Goal: Use online tool/utility: Use online tool/utility

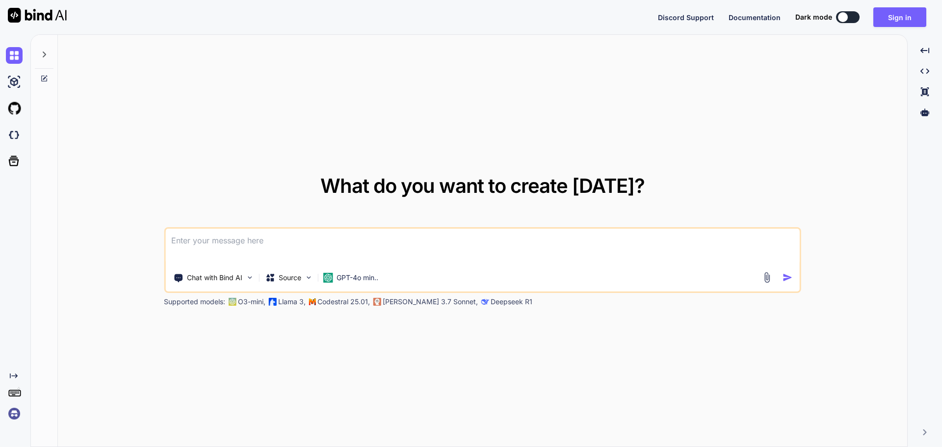
click at [301, 251] on textarea at bounding box center [482, 247] width 634 height 36
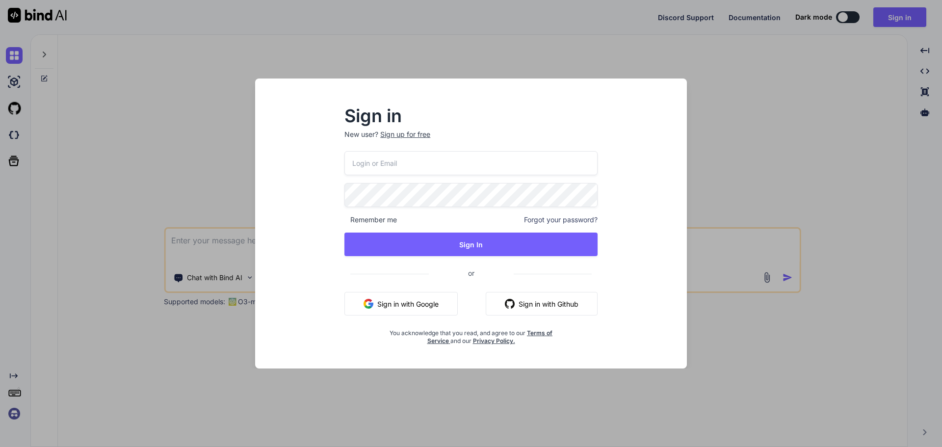
click at [416, 155] on input "email" at bounding box center [470, 163] width 253 height 24
paste input "DeepakScriptcoTest123@yopmail.com"
type input "DeepakScriptcoTest123@yopmail.com"
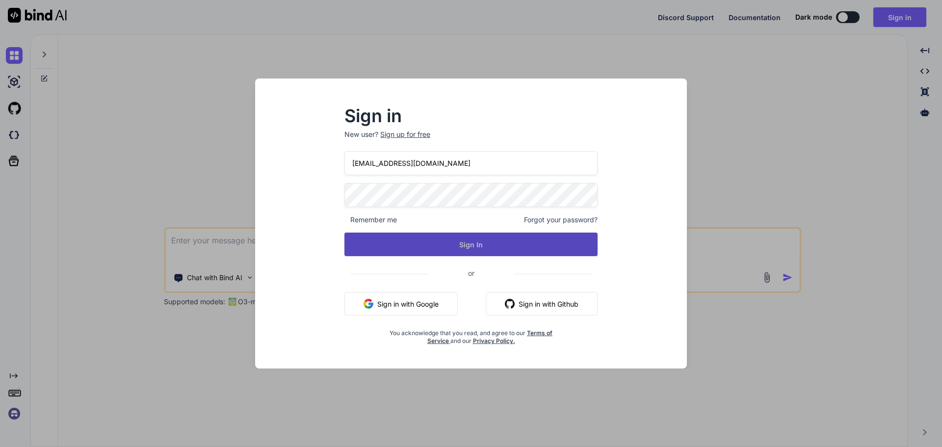
click at [423, 239] on button "Sign In" at bounding box center [470, 245] width 253 height 24
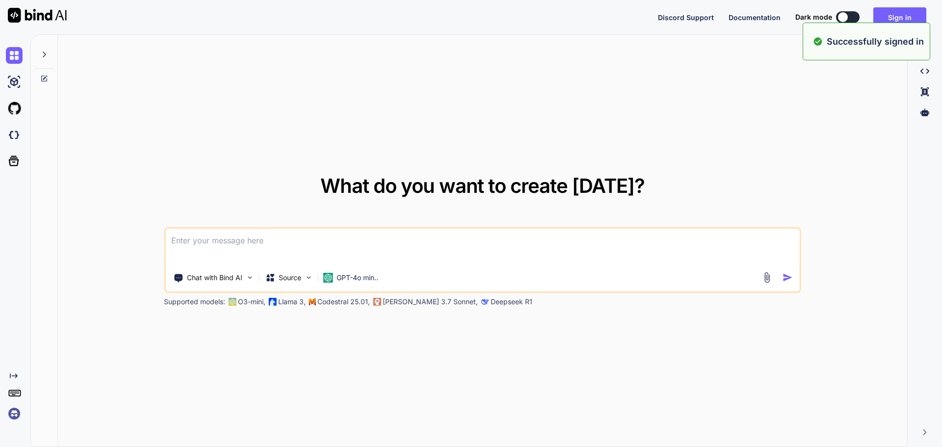
click at [376, 240] on textarea at bounding box center [482, 247] width 634 height 36
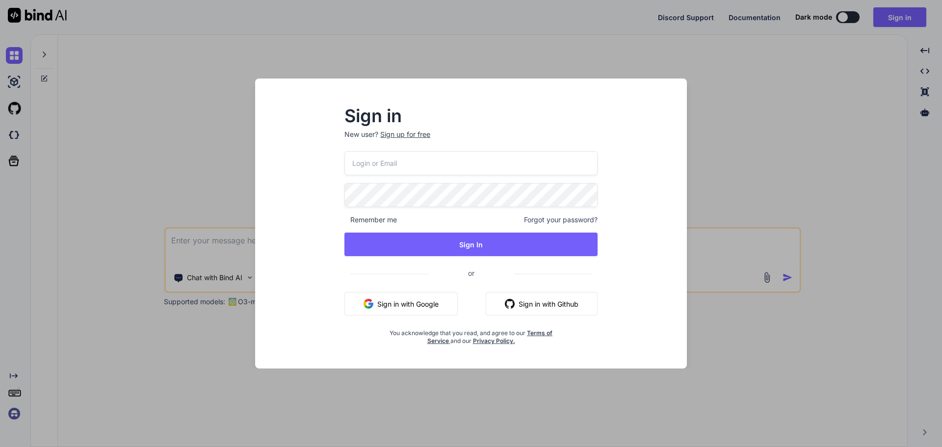
click at [390, 152] on input "email" at bounding box center [470, 163] width 253 height 24
paste input "DeepakScriptcoTest123@yopmail.com"
type input "DeepakScriptcoTest123@yopmail.com"
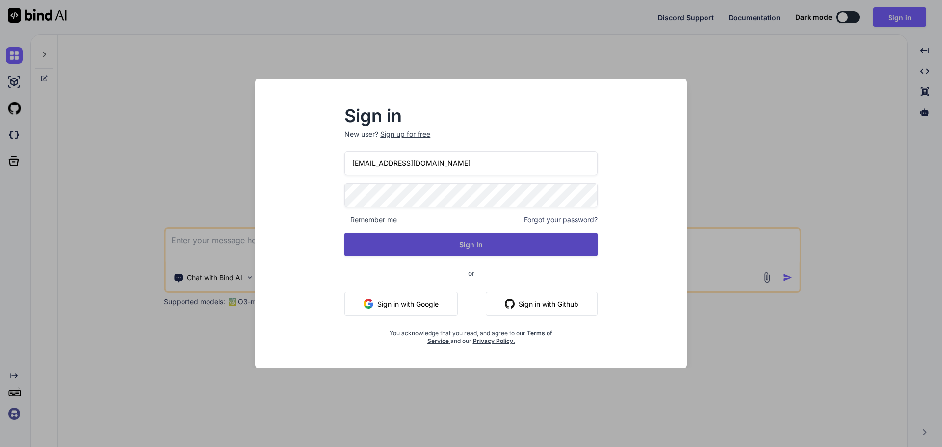
click at [400, 249] on button "Sign In" at bounding box center [470, 245] width 253 height 24
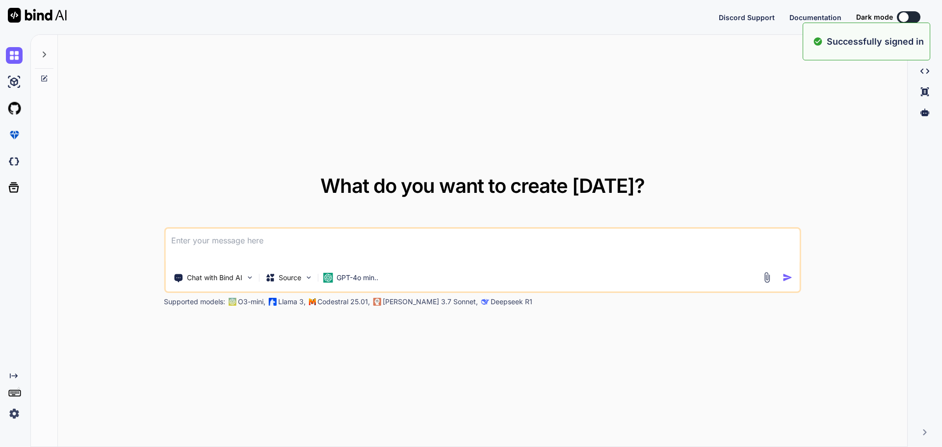
click at [703, 212] on div "What do you want to create today? Chat with Bind AI Source GPT-4o min.. Support…" at bounding box center [482, 241] width 637 height 131
click at [408, 230] on textarea at bounding box center [482, 247] width 634 height 36
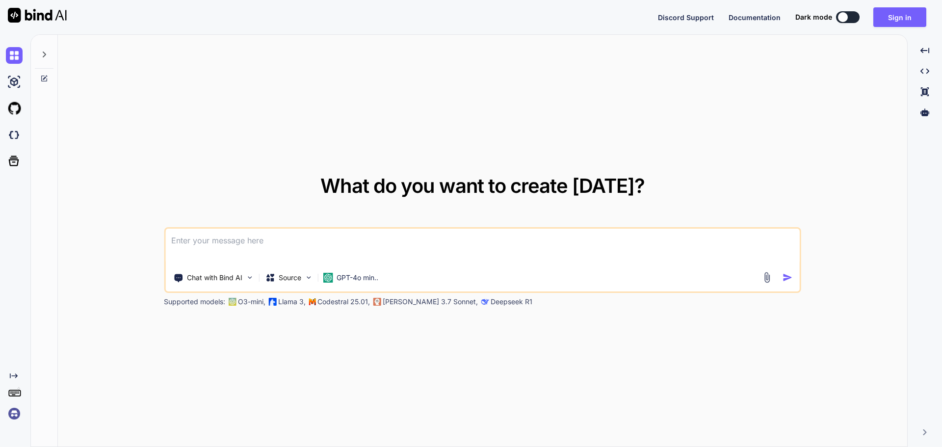
paste textarea
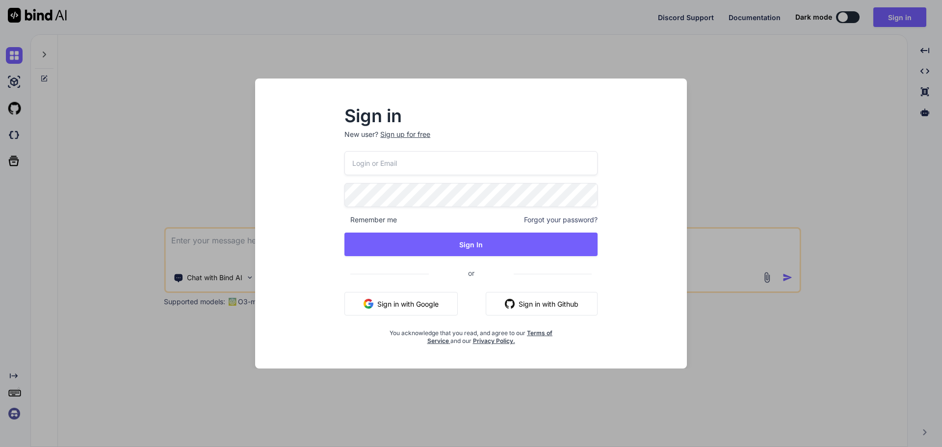
click at [386, 158] on input "email" at bounding box center [470, 163] width 253 height 24
paste input "DeepakScriptcoTest123@yopmail.com"
type input "DeepakScriptcoTest123@yopmail.com"
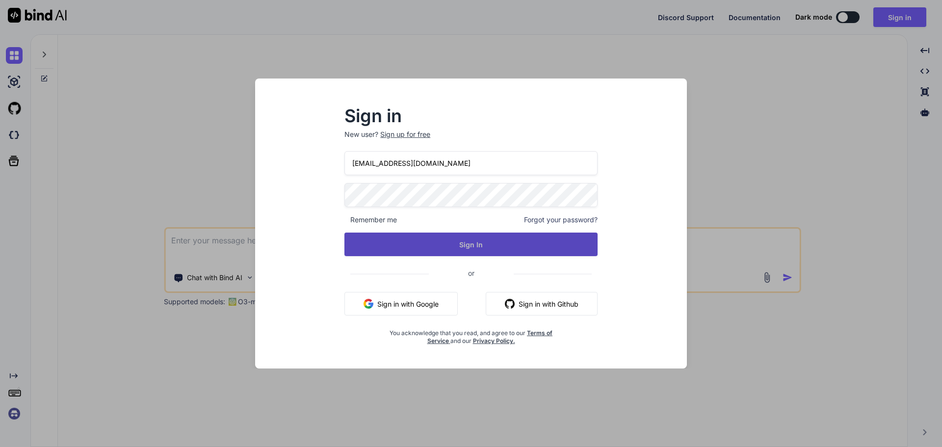
click at [398, 242] on button "Sign In" at bounding box center [470, 245] width 253 height 24
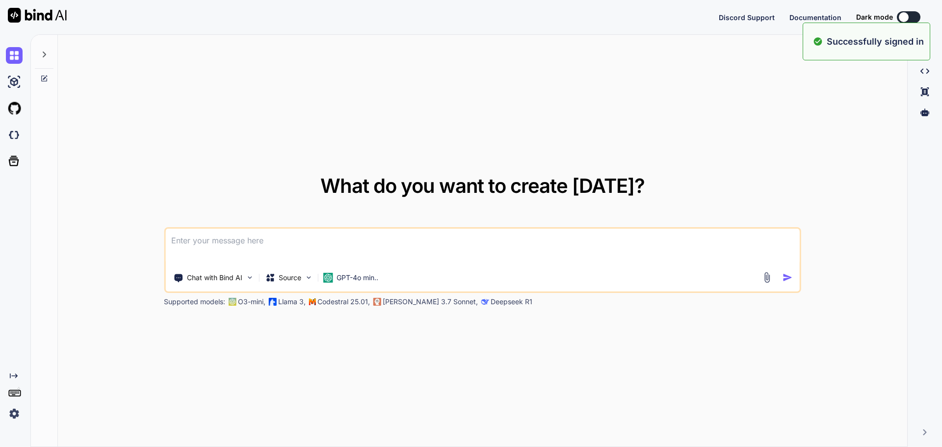
click at [399, 242] on textarea at bounding box center [482, 247] width 634 height 36
paste textarea "DeepakScriptcoTest123@yopmail.com"
type textarea "DeepakScriptcoTest123@yopmail.com"
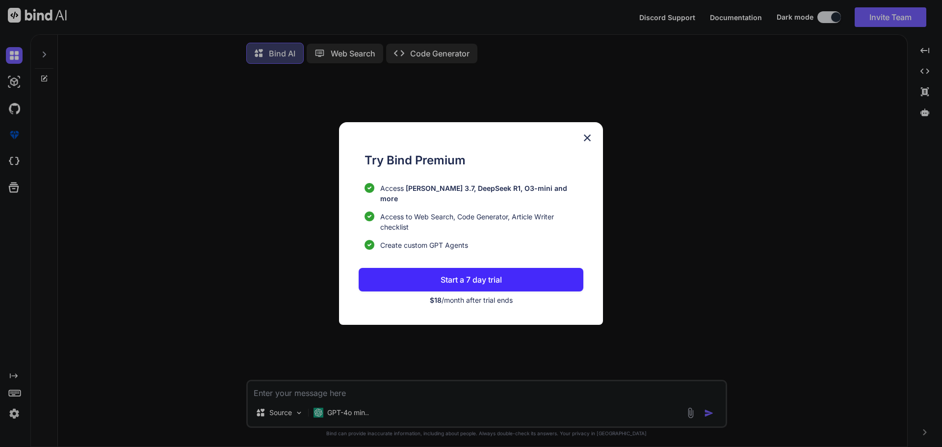
click at [315, 399] on div "Try Bind Premium Access Claude 3.7, DeepSeek R1, O3-mini and more Access to Web…" at bounding box center [471, 223] width 942 height 447
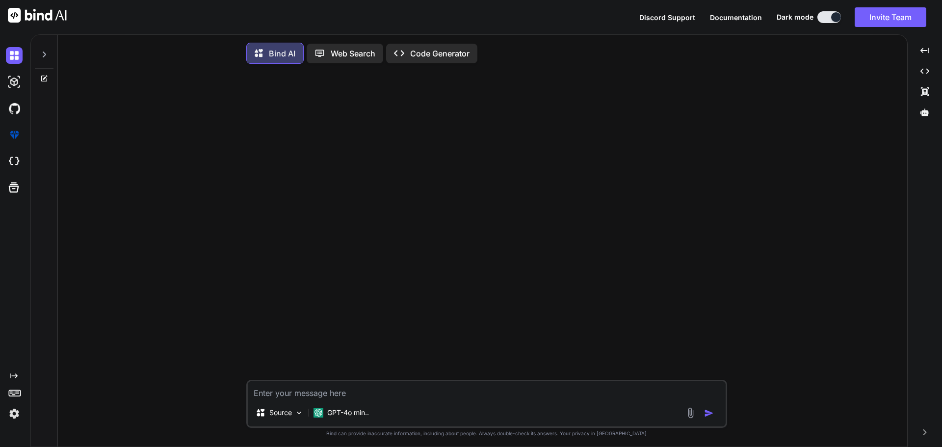
click at [294, 395] on textarea at bounding box center [487, 390] width 478 height 18
paste textarea "I want to use this code <PropertyColumn Property="@(record => record.RegionName…"
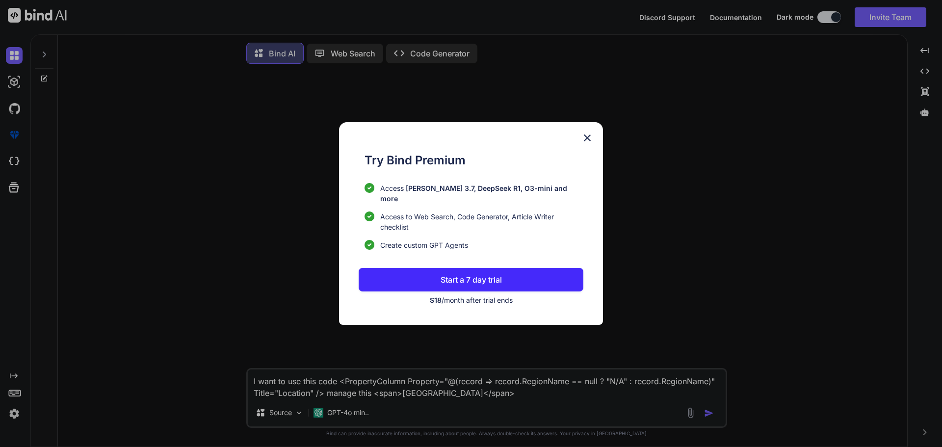
type textarea "I want to use this code <PropertyColumn Property="@(record => record.RegionName…"
click at [587, 142] on img at bounding box center [587, 138] width 12 height 12
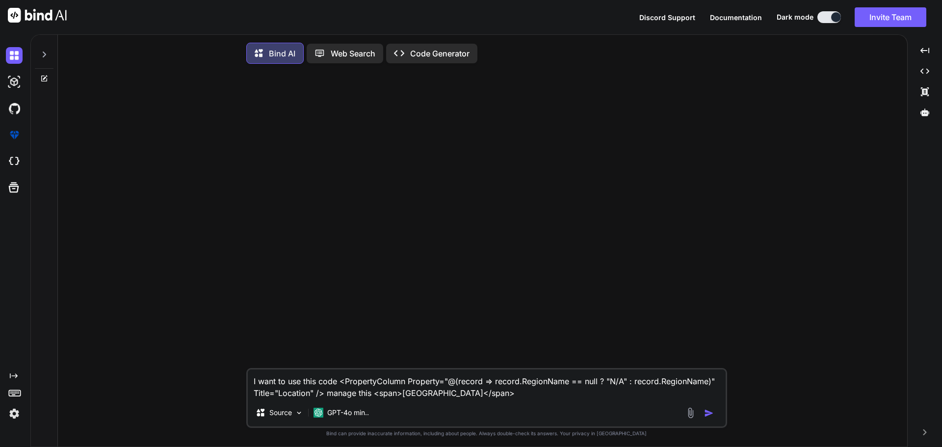
click at [504, 392] on textarea "I want to use this code <PropertyColumn Property="@(record => record.RegionName…" at bounding box center [487, 383] width 478 height 29
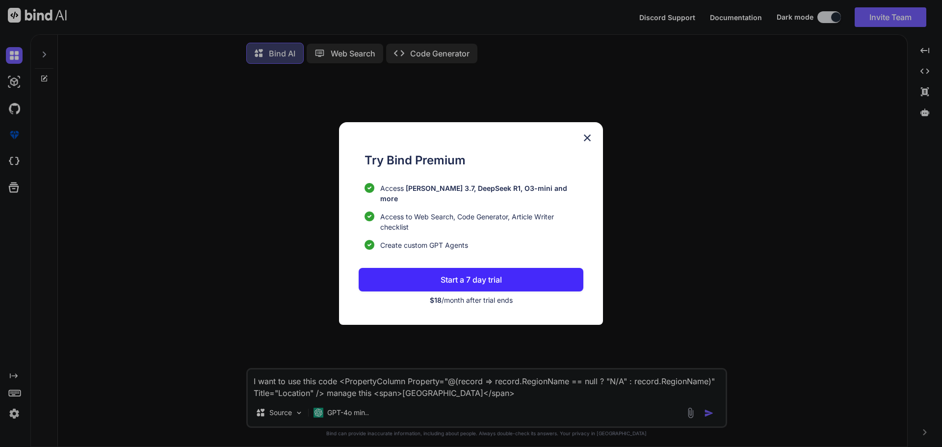
click at [466, 296] on span "$18 /month after trial ends" at bounding box center [471, 300] width 83 height 8
click at [446, 277] on p "Start a 7 day trial" at bounding box center [471, 280] width 61 height 12
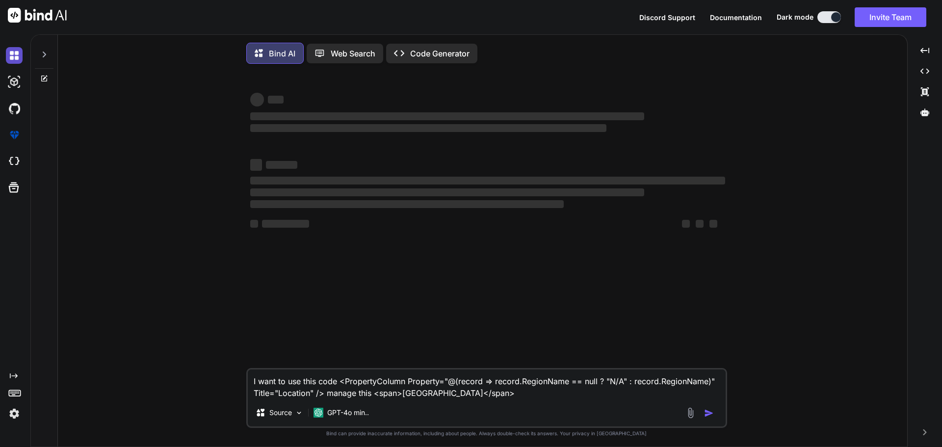
click at [11, 59] on img at bounding box center [14, 55] width 17 height 17
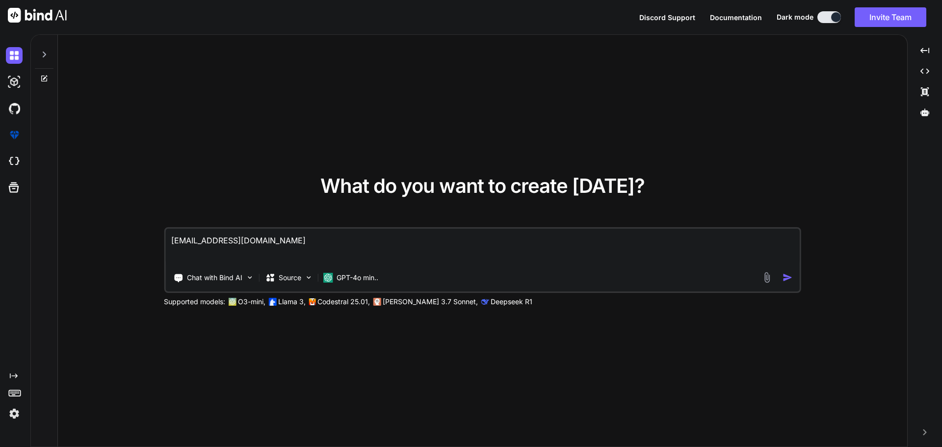
click at [42, 54] on icon at bounding box center [44, 55] width 8 height 8
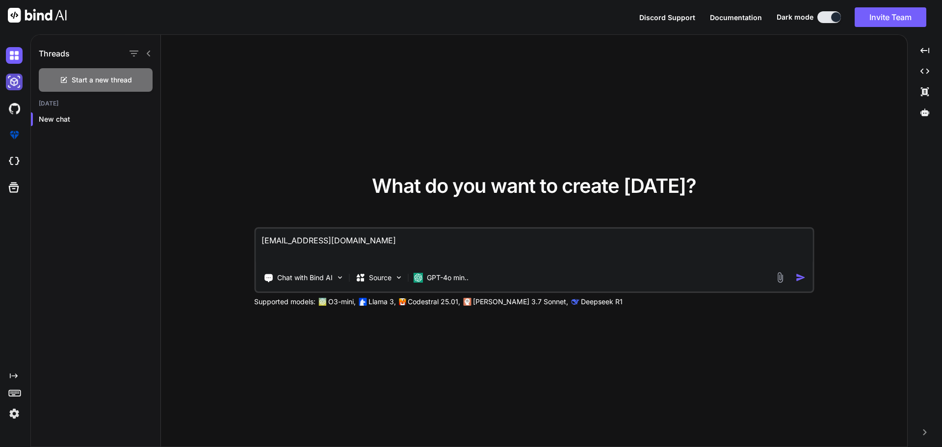
click at [15, 79] on img at bounding box center [14, 82] width 17 height 17
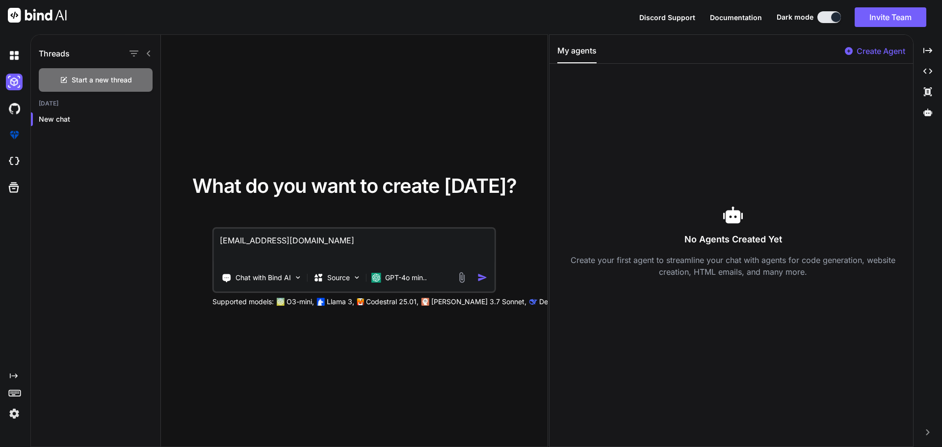
click at [24, 53] on div at bounding box center [16, 55] width 21 height 17
click at [9, 12] on img at bounding box center [37, 15] width 59 height 15
click at [71, 49] on div "Threads" at bounding box center [96, 51] width 130 height 33
type textarea "x"
click at [132, 53] on icon "button" at bounding box center [134, 54] width 9 height 6
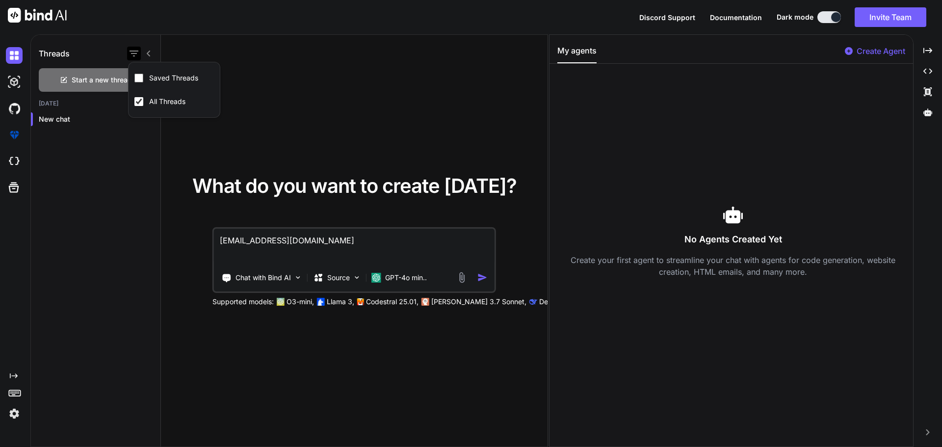
click at [132, 53] on icon "button" at bounding box center [134, 54] width 9 height 6
click at [11, 369] on div "Created with Pixso." at bounding box center [13, 232] width 26 height 380
click at [15, 158] on img at bounding box center [14, 161] width 17 height 17
click at [19, 56] on img at bounding box center [14, 55] width 17 height 17
click at [50, 53] on h1 "Threads" at bounding box center [54, 54] width 31 height 12
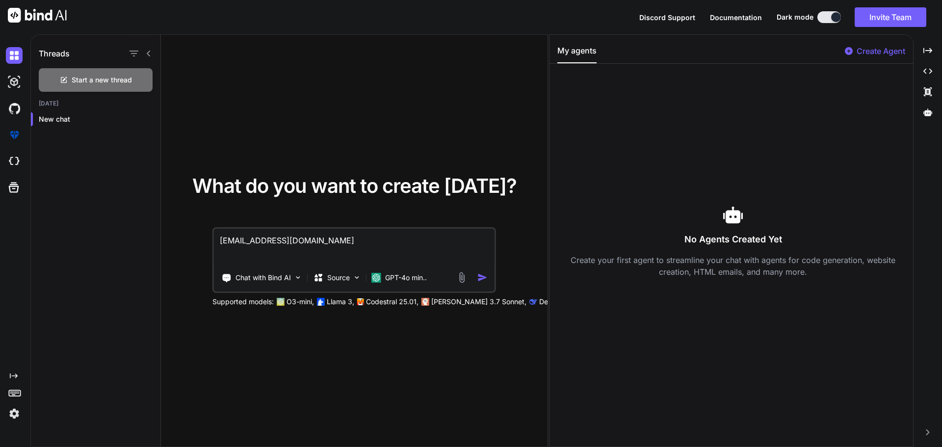
click at [16, 11] on img at bounding box center [37, 15] width 59 height 15
click at [929, 49] on icon "Created with Pixso." at bounding box center [927, 50] width 9 height 9
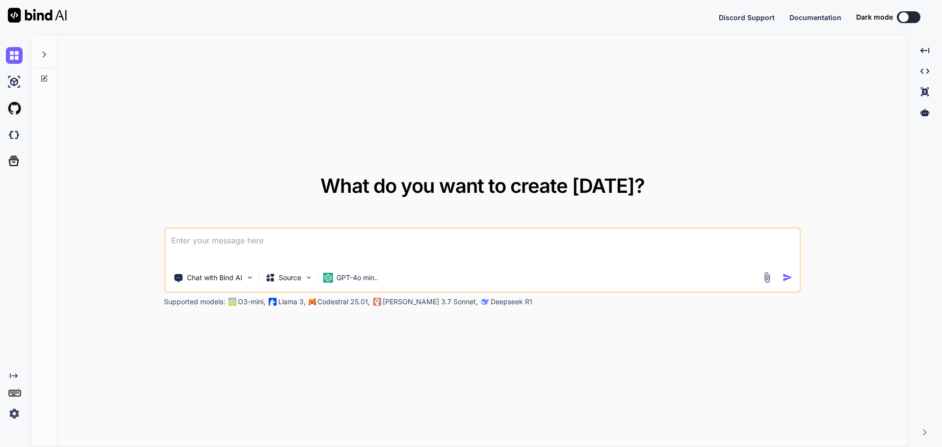
type textarea "x"
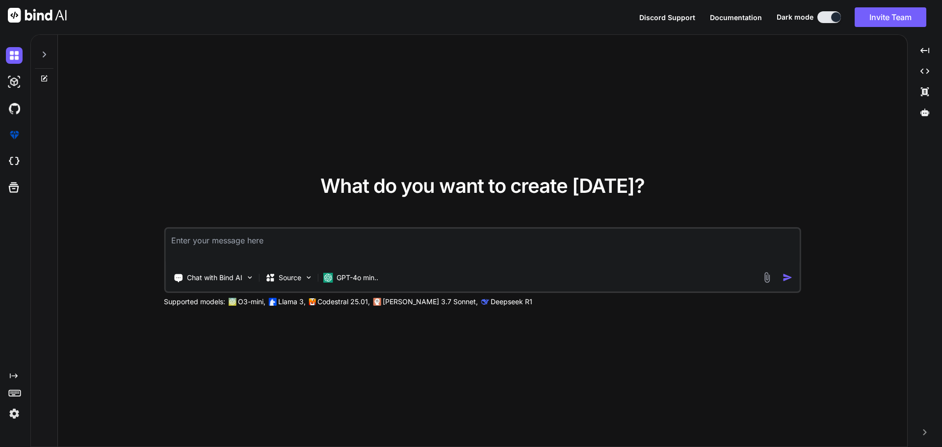
type textarea "s"
type textarea "x"
type textarea "ss"
type textarea "x"
type textarea "ssa"
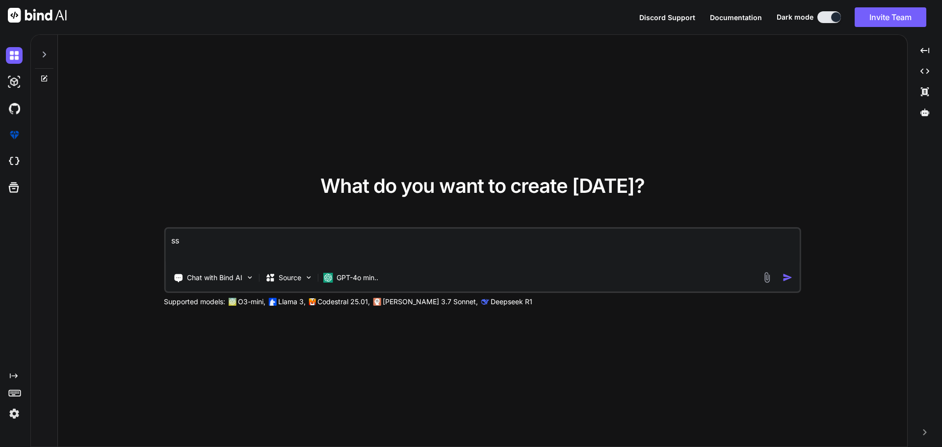
type textarea "x"
type textarea "ssas"
type textarea "x"
type textarea "ssasa"
type textarea "x"
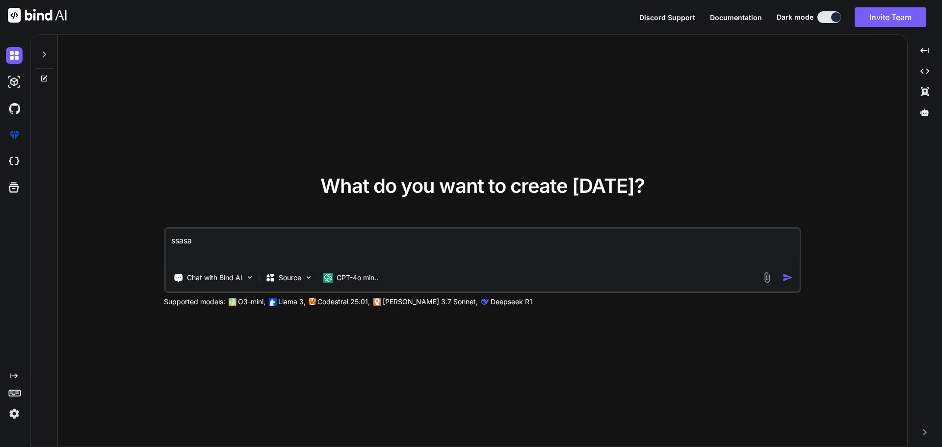
type textarea "ssasad"
type textarea "x"
type textarea "ssasadsa"
type textarea "x"
type textarea "ssasadsas"
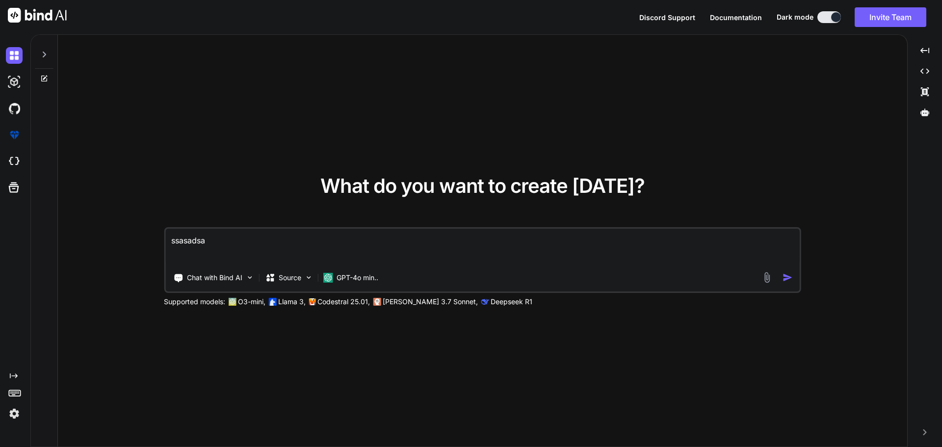
type textarea "x"
type textarea "ssasadsasd"
type textarea "x"
type textarea "ssasadsasds"
type textarea "x"
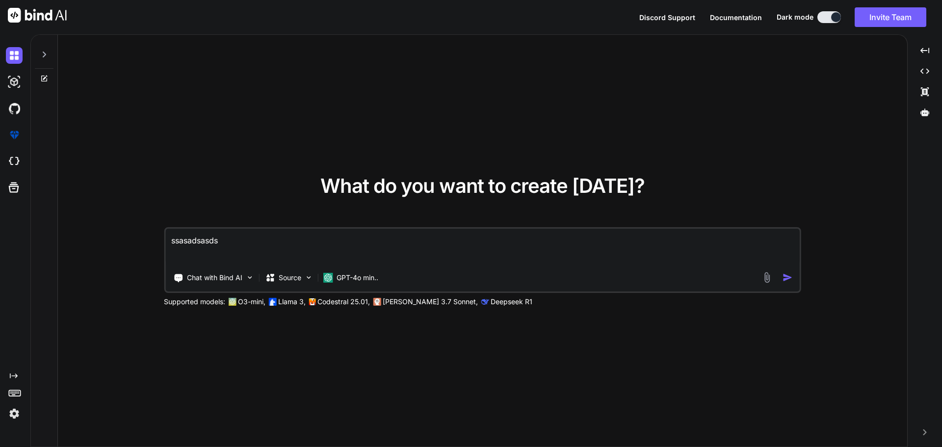
type textarea "ssasadsasdsa"
type textarea "x"
type textarea "ssasadsasdsas"
type textarea "x"
type textarea "ssasadsasdsasd"
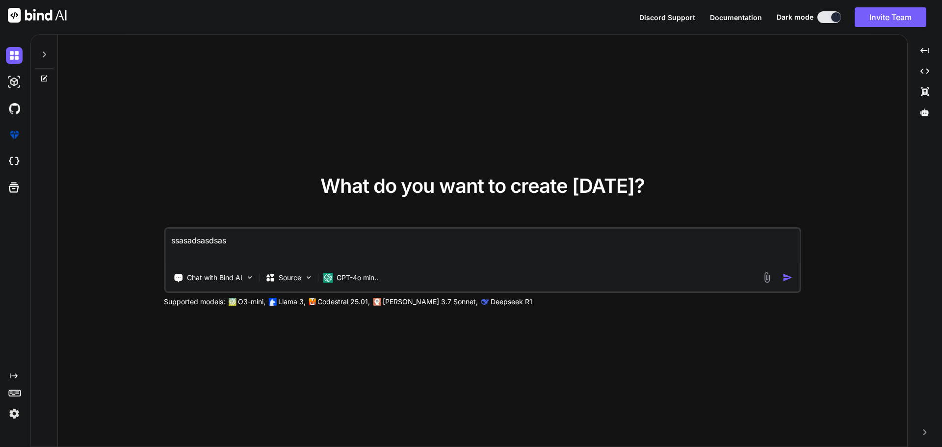
type textarea "x"
type textarea "ssasadsasdsasdas"
type textarea "x"
type textarea "ssasadsasdsasdasas"
type textarea "x"
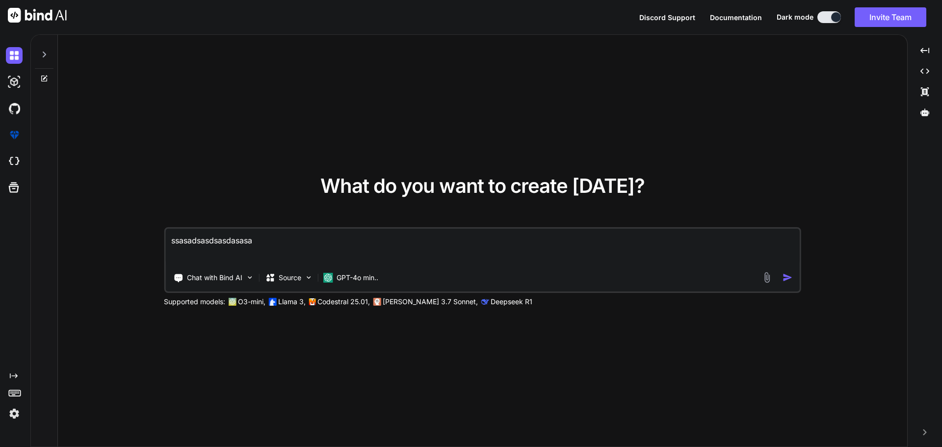
type textarea "ssasadsasdsasdasasas"
type textarea "x"
type textarea "ssasadsasdsasdasasasas"
type textarea "x"
type textarea "ssasadsasdsasdasasasasas"
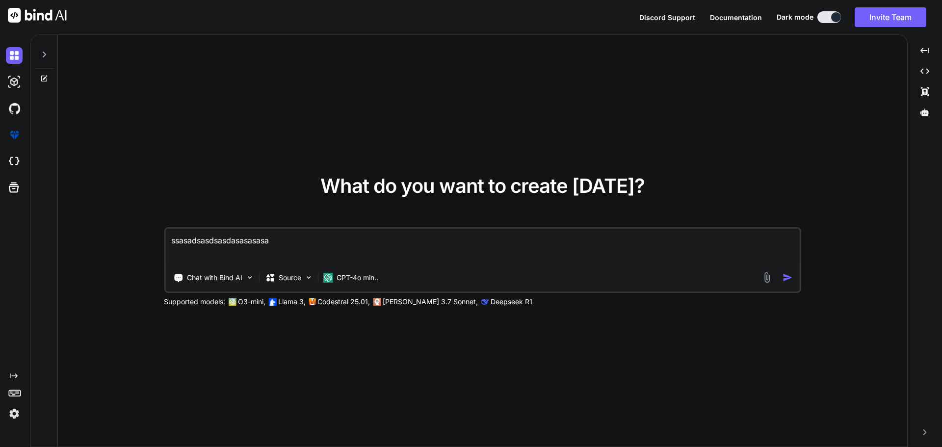
type textarea "x"
type textarea "ssasadsasdsasdasasasasasas"
type textarea "x"
type textarea "ssasadsasdsasdasasasasasasas"
type textarea "x"
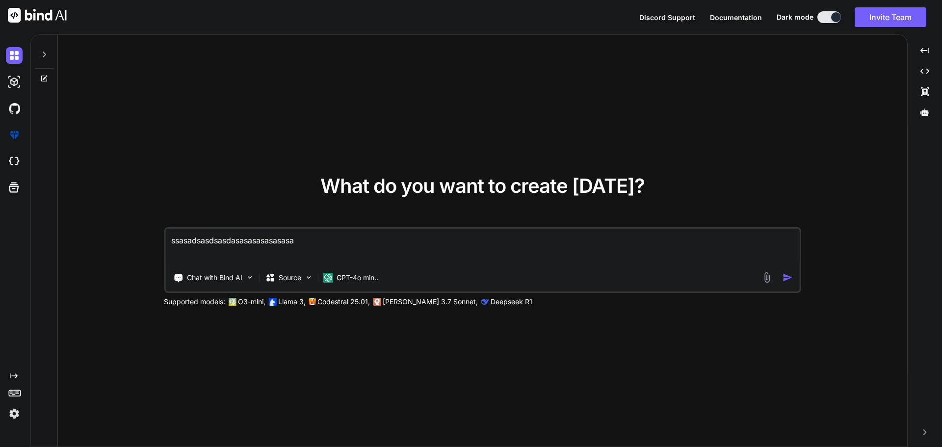
type textarea "ssasadsasdsasdasasasasasasasas"
type textarea "x"
type textarea "ssasadsasdsasdasasasasasasasas"
click at [42, 79] on icon at bounding box center [44, 79] width 6 height 6
click at [44, 54] on icon at bounding box center [44, 55] width 8 height 8
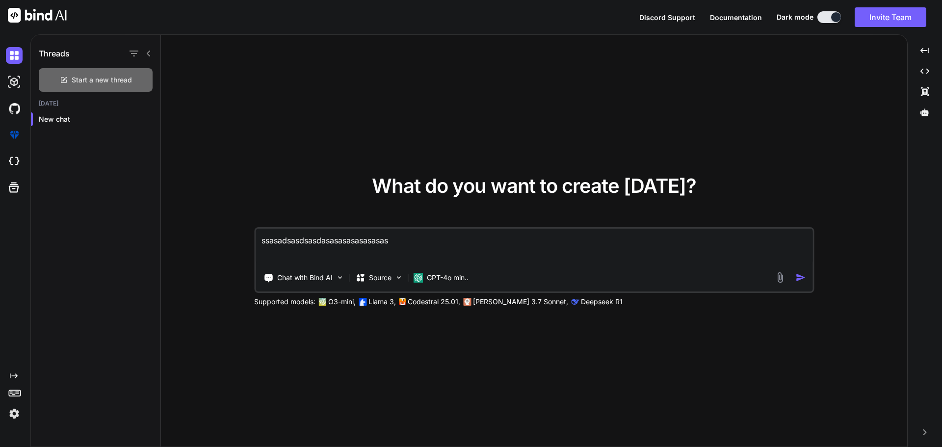
type textarea "x"
click at [129, 52] on icon "button" at bounding box center [134, 54] width 12 height 12
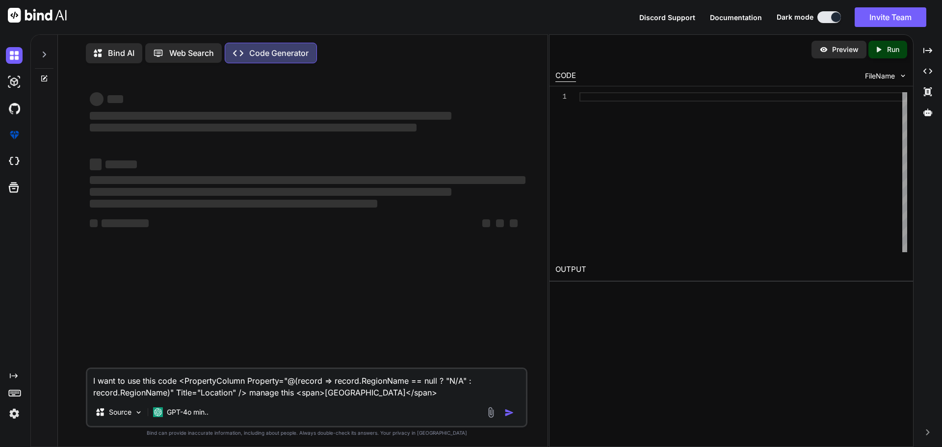
click at [15, 413] on img at bounding box center [14, 413] width 17 height 17
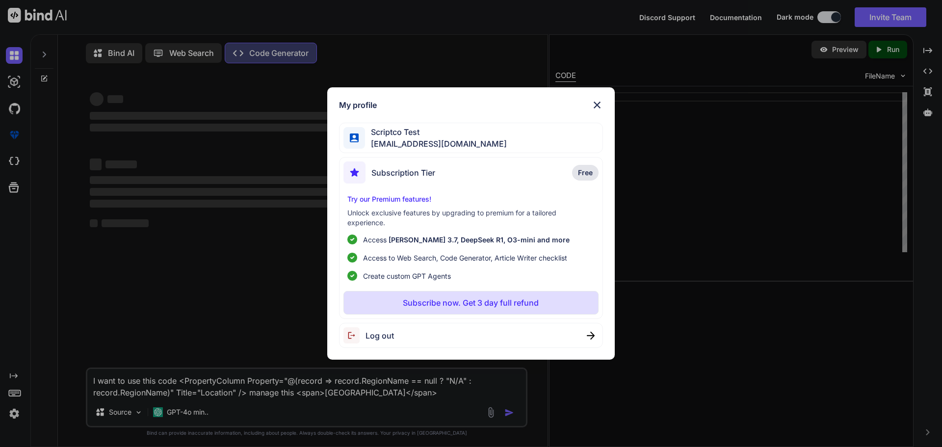
click at [390, 338] on span "Log out" at bounding box center [380, 336] width 28 height 12
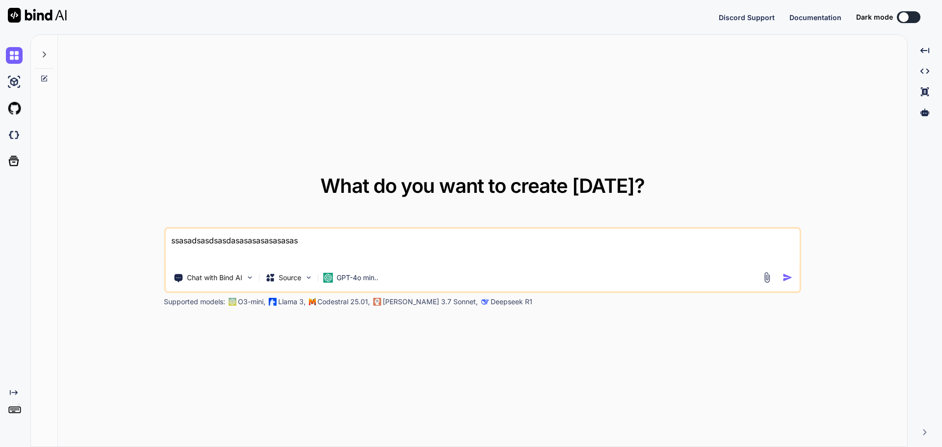
type textarea "x"
click at [311, 249] on div "What do you want to create [DATE]? ssasadsasdsasdasasasasasasasas Chat with Bin…" at bounding box center [486, 240] width 912 height 413
type textarea "ssasadsasdsasdasasasasasasasas"
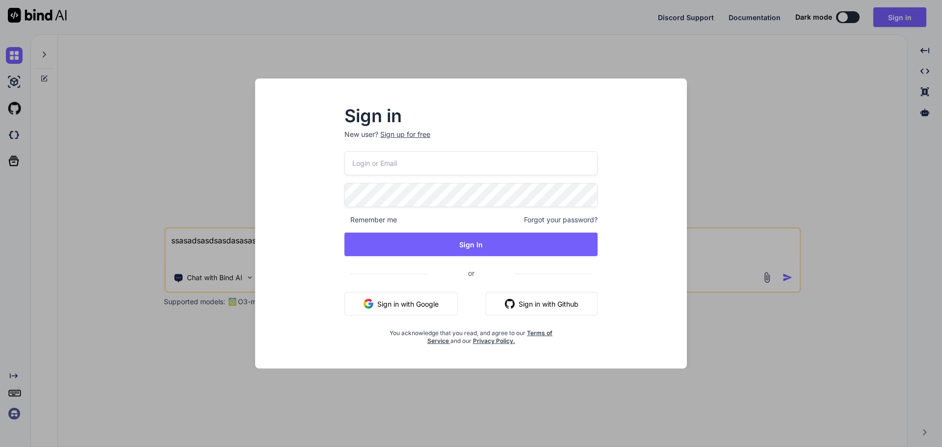
click at [357, 132] on p "New user? Sign up for free" at bounding box center [470, 141] width 253 height 22
click at [357, 135] on p "New user? Sign up for free" at bounding box center [470, 141] width 253 height 22
click at [397, 135] on div "Sign up for free" at bounding box center [405, 135] width 50 height 10
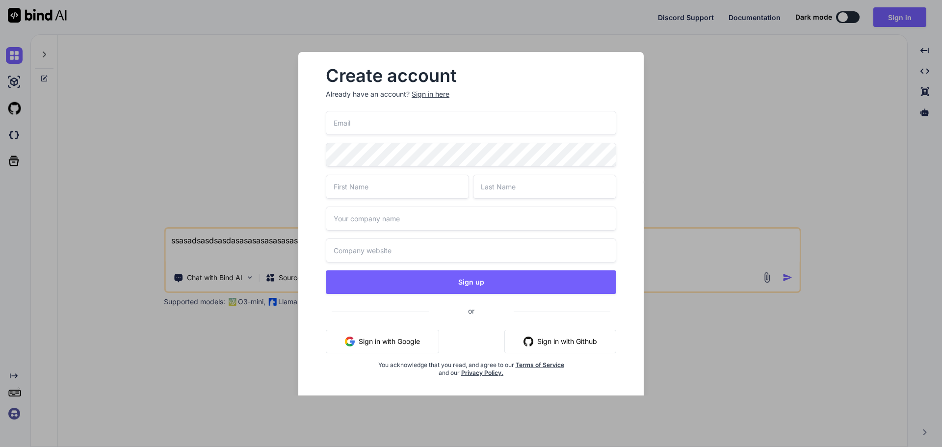
click at [348, 117] on input "email" at bounding box center [471, 123] width 290 height 24
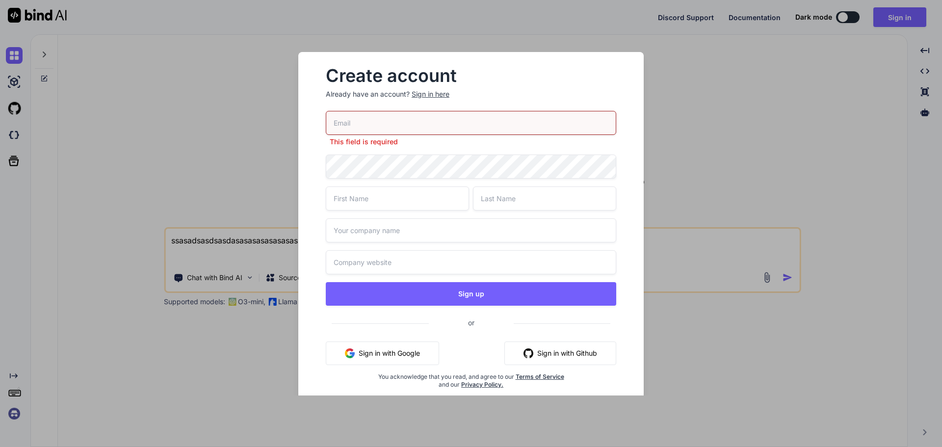
click at [399, 124] on input "email" at bounding box center [471, 123] width 290 height 24
type input "[EMAIL_ADDRESS][DOMAIN_NAME]"
type input "Deepakg"
type input "KUMARRR"
drag, startPoint x: 385, startPoint y: 124, endPoint x: 360, endPoint y: 124, distance: 25.0
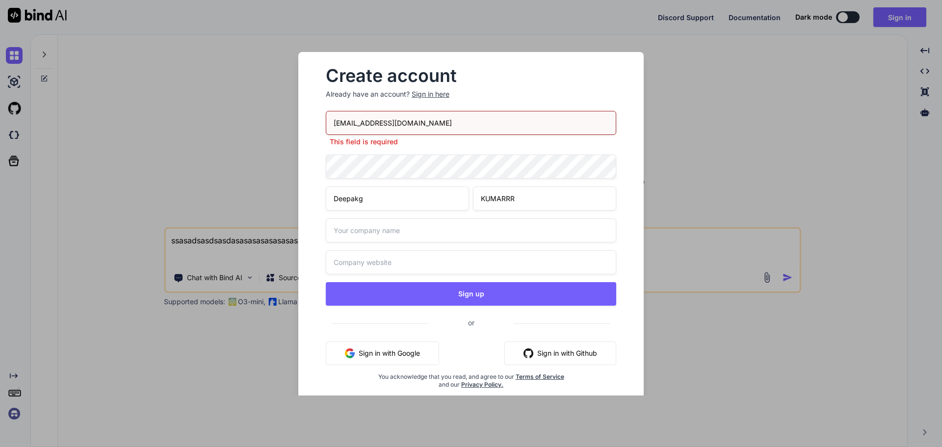
click at [360, 124] on input "[EMAIL_ADDRESS][DOMAIN_NAME]" at bounding box center [471, 123] width 290 height 24
type input "[EMAIL_ADDRESS][DOMAIN_NAME]"
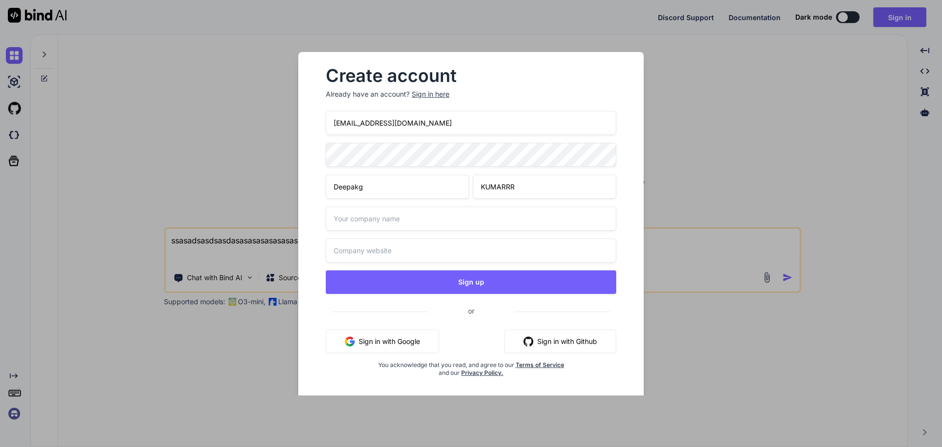
drag, startPoint x: 433, startPoint y: 125, endPoint x: 302, endPoint y: 125, distance: 130.5
click at [302, 125] on div "Create account Already have an account? Sign in here [EMAIL_ADDRESS][DOMAIN_NAM…" at bounding box center [470, 230] width 345 height 356
click at [385, 212] on input "text" at bounding box center [471, 219] width 290 height 24
type input "Chetu"
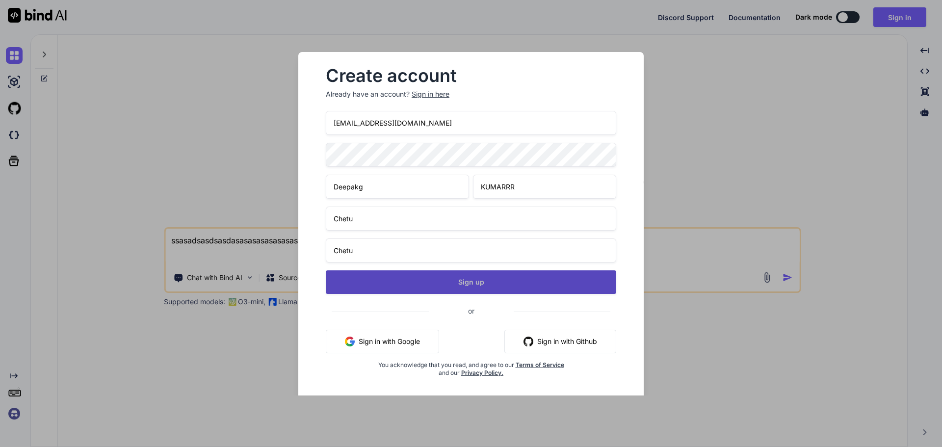
click at [393, 287] on button "Sign up" at bounding box center [471, 282] width 290 height 24
click at [438, 282] on button "Sign up" at bounding box center [471, 282] width 290 height 24
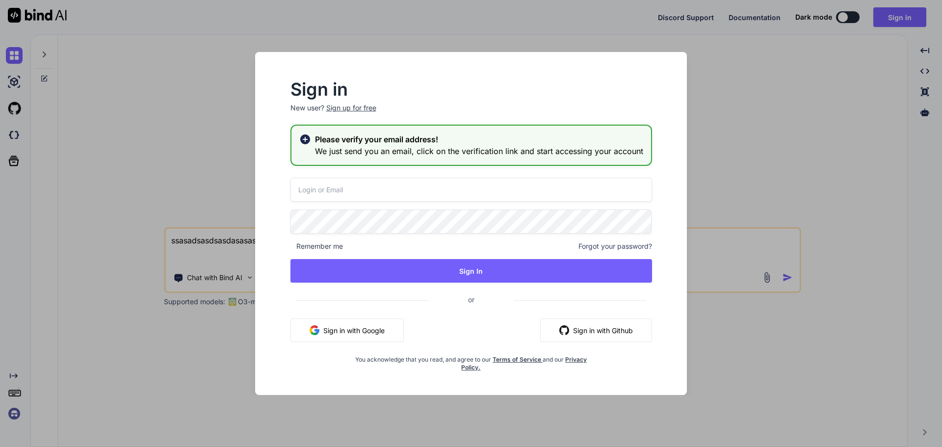
click at [423, 188] on input "email" at bounding box center [471, 190] width 362 height 24
paste input "[EMAIL_ADDRESS][DOMAIN_NAME]"
type input "[EMAIL_ADDRESS][DOMAIN_NAME]"
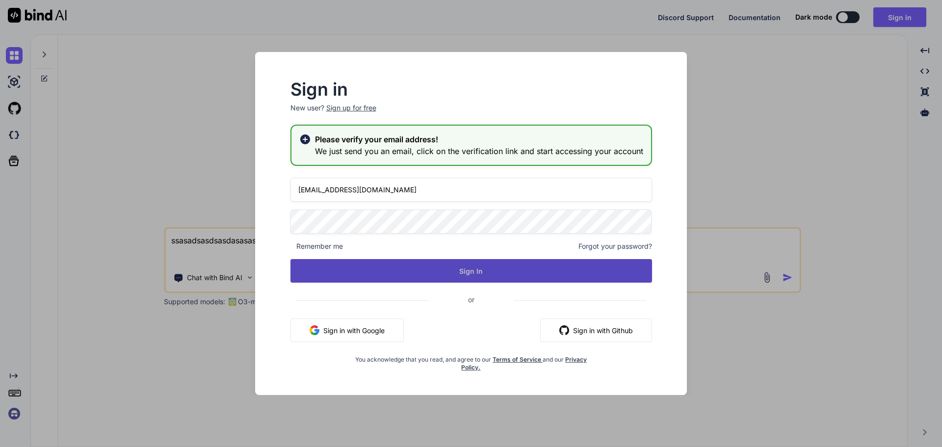
click at [489, 269] on button "Sign In" at bounding box center [471, 271] width 362 height 24
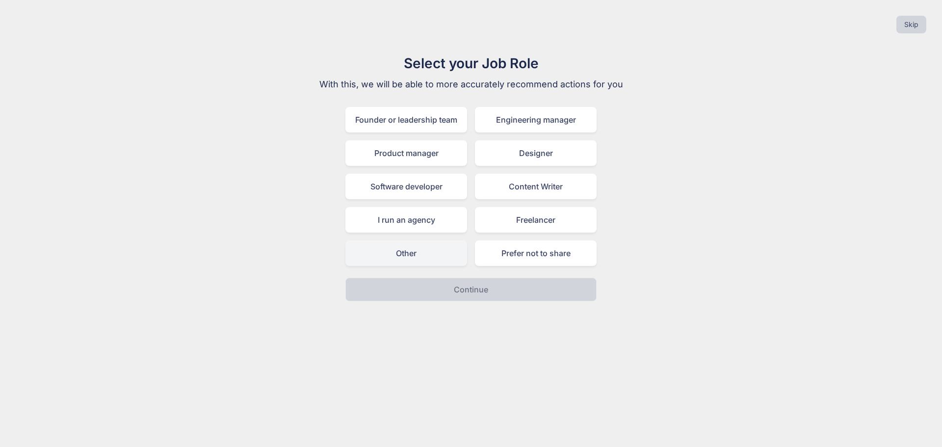
click at [428, 249] on div "Other" at bounding box center [406, 253] width 122 height 26
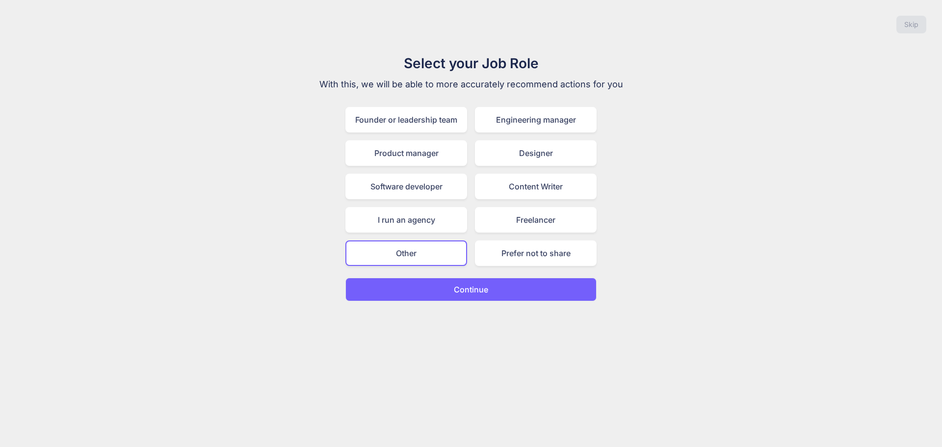
click at [474, 290] on p "Continue" at bounding box center [471, 290] width 34 height 12
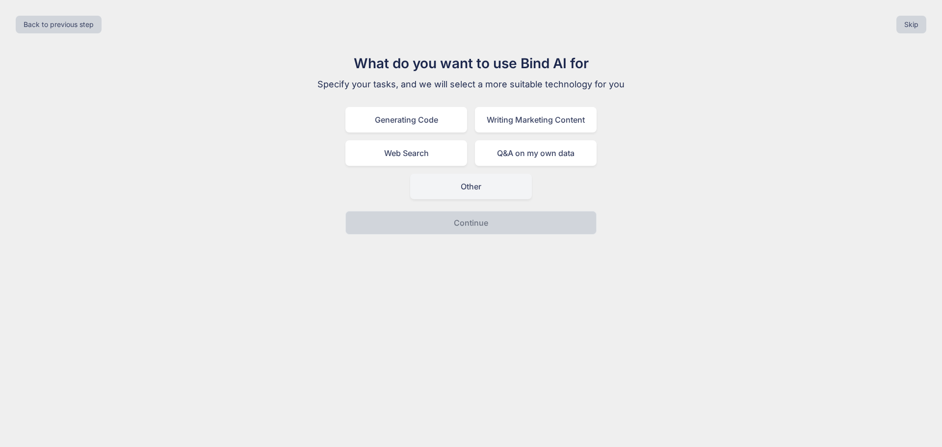
click at [473, 187] on div "Other" at bounding box center [471, 187] width 122 height 26
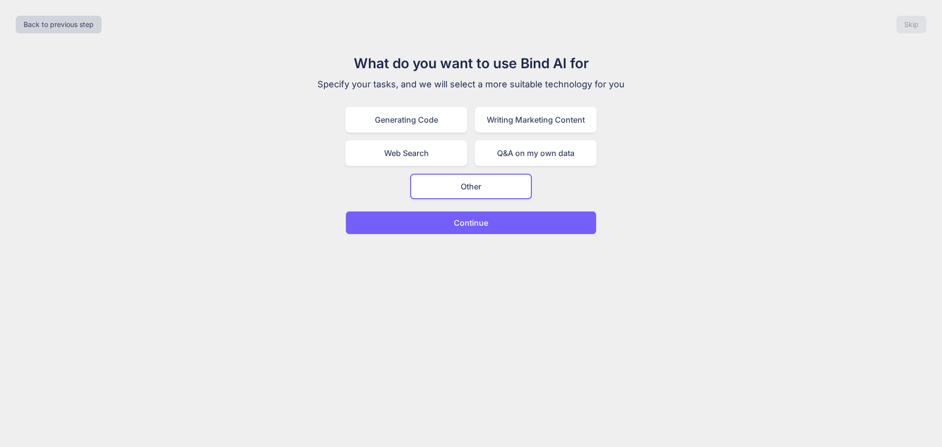
click at [457, 221] on p "Continue" at bounding box center [471, 223] width 34 height 12
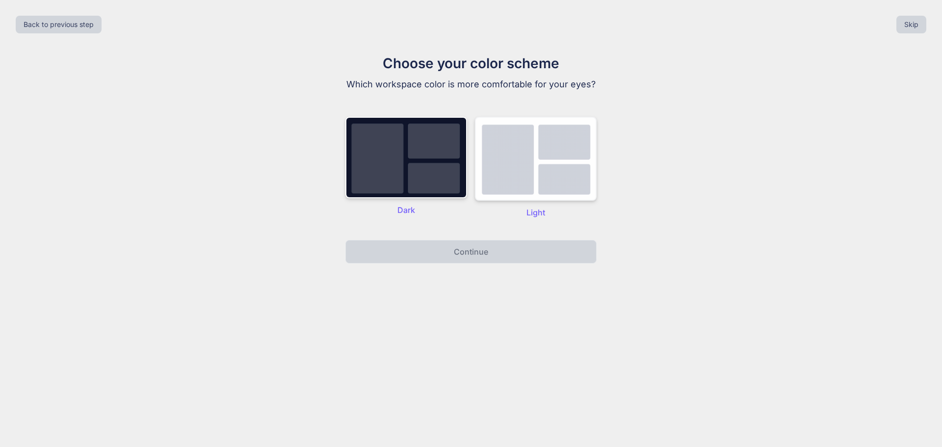
click at [517, 182] on img at bounding box center [536, 159] width 122 height 84
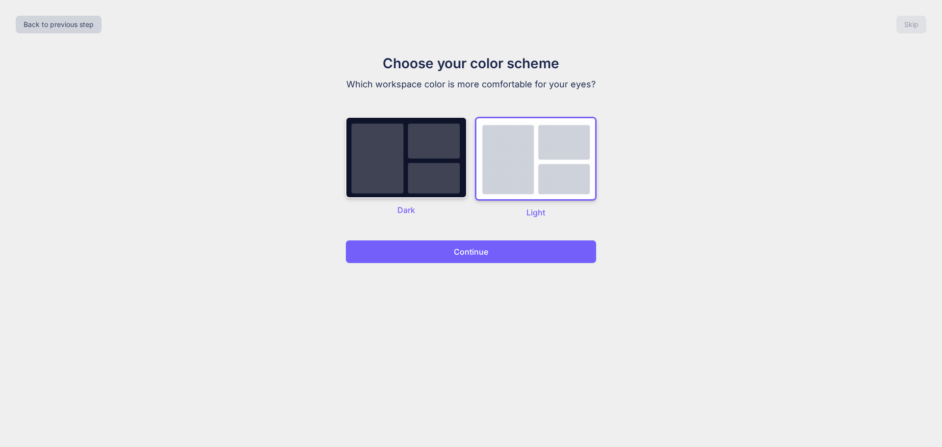
click at [410, 172] on img at bounding box center [406, 157] width 122 height 81
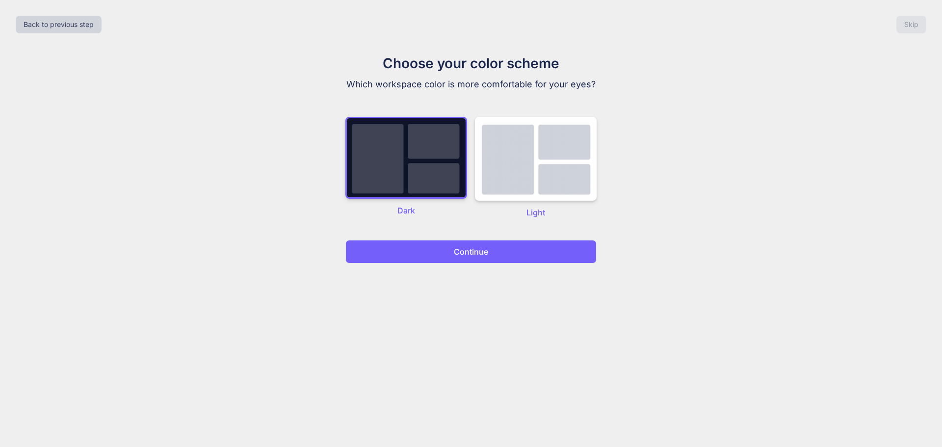
click at [430, 253] on button "Continue" at bounding box center [470, 252] width 251 height 24
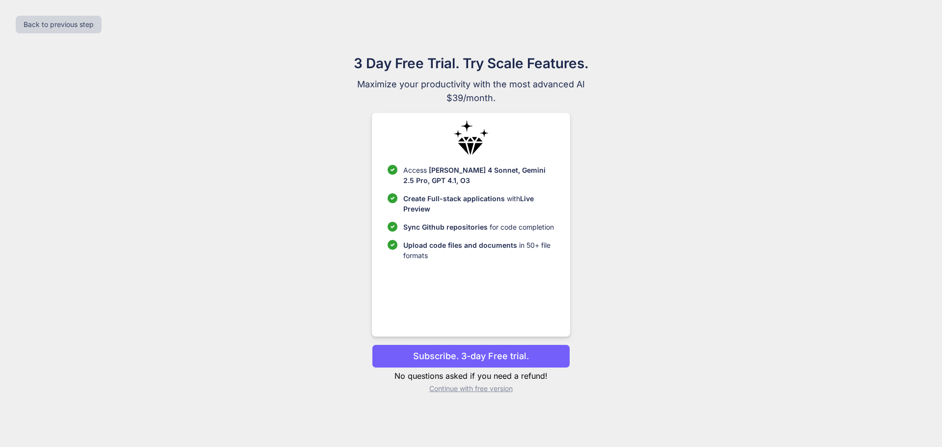
click at [474, 351] on p "Subscribe. 3-day Free trial." at bounding box center [471, 355] width 116 height 13
click at [425, 377] on p "No questions asked if you need a refund!" at bounding box center [471, 376] width 198 height 12
click at [457, 393] on p "Continue with free version" at bounding box center [471, 389] width 198 height 10
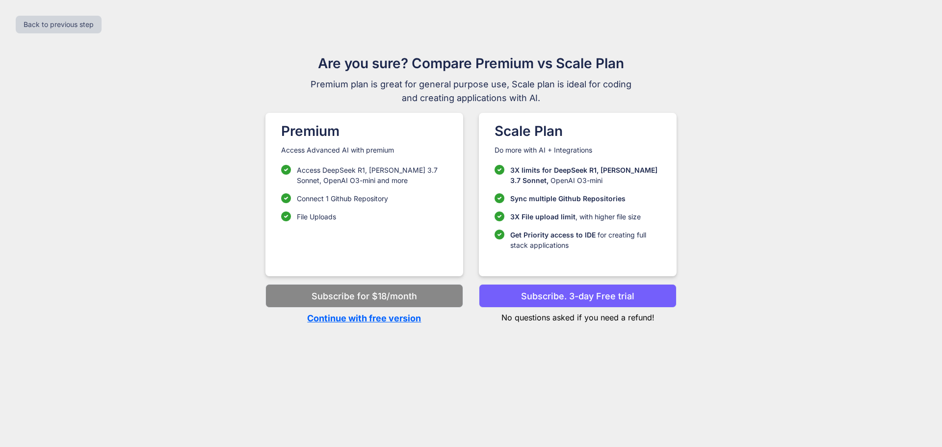
click at [526, 319] on p "No questions asked if you need a refund!" at bounding box center [578, 316] width 198 height 16
click at [525, 325] on div "Back to previous step Are you sure? Compare Premium vs Scale Plan Premium plan …" at bounding box center [471, 223] width 942 height 447
click at [354, 321] on p "Continue with free version" at bounding box center [364, 318] width 198 height 13
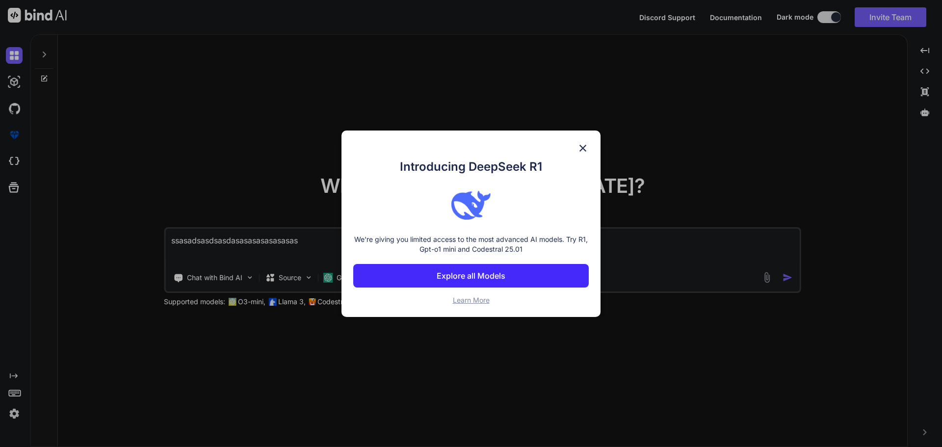
click at [582, 143] on img at bounding box center [583, 148] width 12 height 12
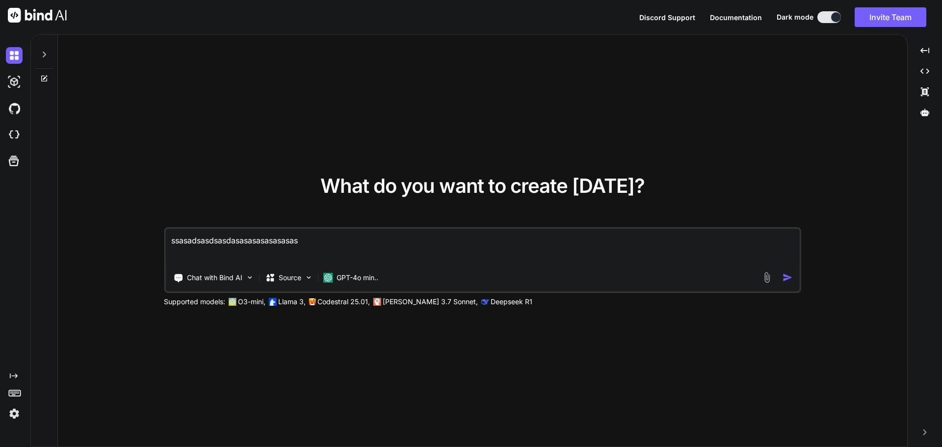
drag, startPoint x: 322, startPoint y: 246, endPoint x: 107, endPoint y: 246, distance: 215.4
click at [107, 246] on div "What do you want to create [DATE]? ssasadsasdsasdasasasasasasasas Chat with Bin…" at bounding box center [482, 241] width 849 height 413
paste textarea "I want to use this code <PropertyColumn Property="@(record => record.RegionName…"
type textarea "I want to use this code <PropertyColumn Property="@(record => record.RegionName…"
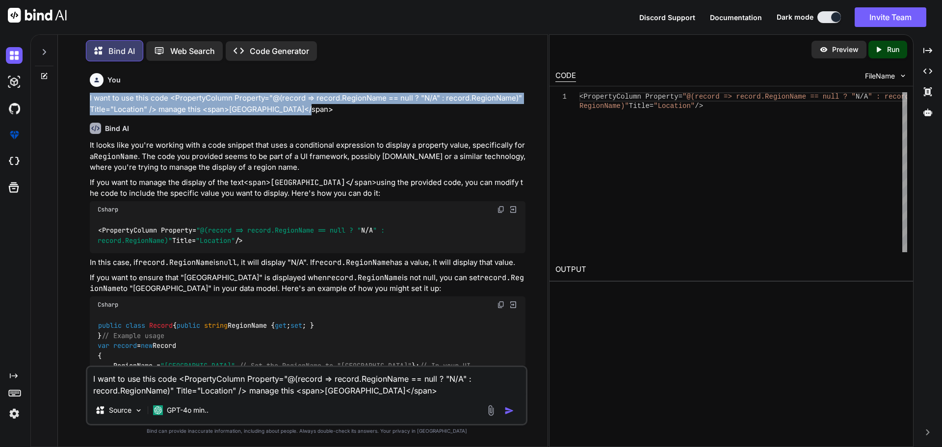
drag, startPoint x: 313, startPoint y: 111, endPoint x: 72, endPoint y: 101, distance: 241.6
click at [72, 101] on div "You I want to use this code <PropertyColumn Property="@(record => record.Region…" at bounding box center [307, 257] width 482 height 377
copy p "I want to use this code <PropertyColumn Property="@(record => record.RegionName…"
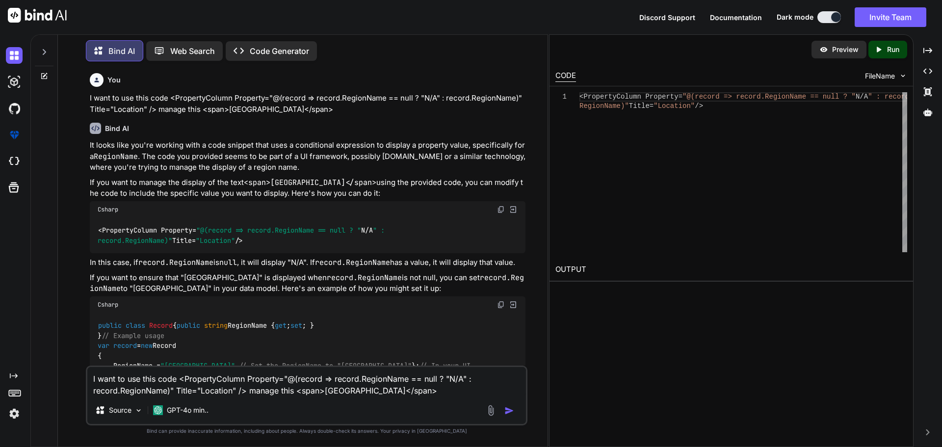
click at [421, 392] on textarea "I want to use this code <PropertyColumn Property="@(record => record.RegionName…" at bounding box center [306, 381] width 439 height 29
drag, startPoint x: 301, startPoint y: 390, endPoint x: 422, endPoint y: 390, distance: 121.7
click at [422, 390] on textarea "I want to use this code <PropertyColumn Property="@(record => record.RegionName…" at bounding box center [306, 381] width 439 height 29
drag, startPoint x: 417, startPoint y: 392, endPoint x: 294, endPoint y: 393, distance: 123.2
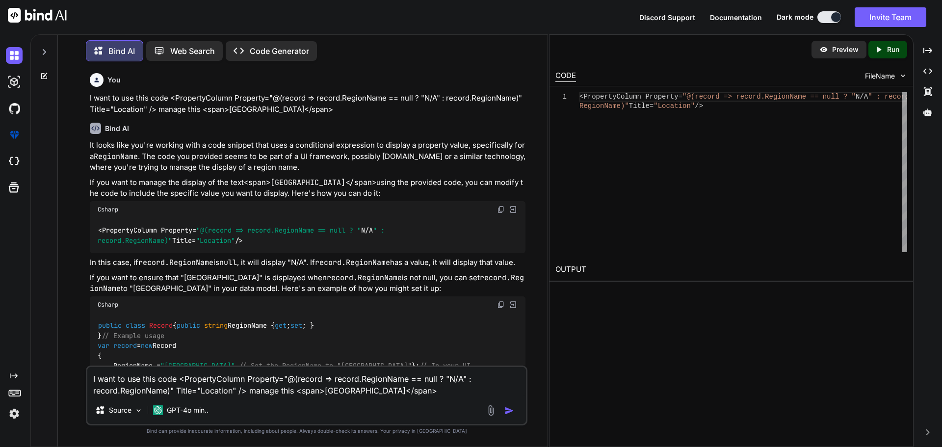
click at [294, 393] on textarea "I want to use this code <PropertyColumn Property="@(record => record.RegionName…" at bounding box center [306, 381] width 439 height 29
click at [420, 392] on textarea "I want to use this code <PropertyColumn Property="@(record => record.RegionName…" at bounding box center [306, 381] width 439 height 29
click at [258, 390] on textarea "I want to use this code <PropertyColumn Property="@(record => record.RegionName…" at bounding box center [306, 381] width 439 height 29
type textarea "I want to use this code <PropertyColumn Property="@(record => record.RegionName…"
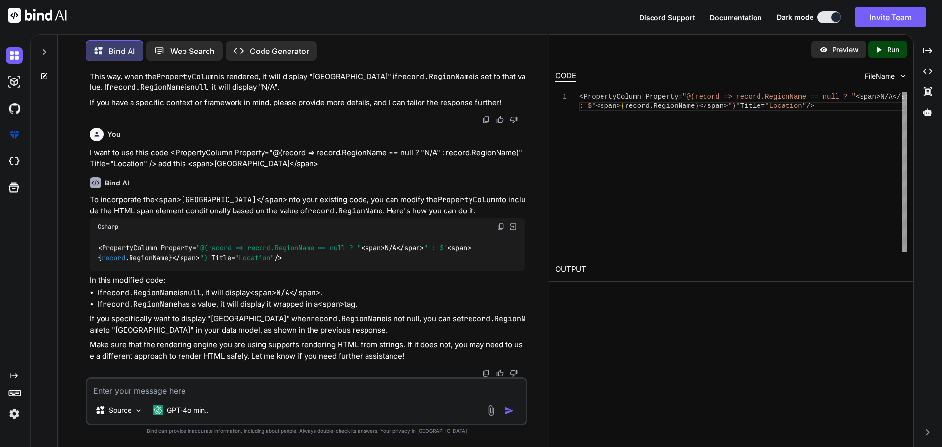
scroll to position [413, 0]
paste textarea "<span>[GEOGRAPHIC_DATA]</span>"
type textarea "<span>[GEOGRAPHIC_DATA]</span>"
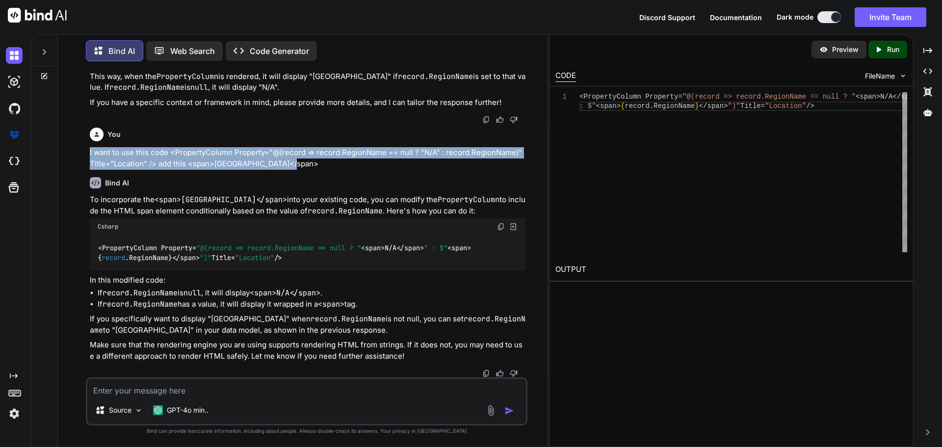
drag, startPoint x: 295, startPoint y: 162, endPoint x: 75, endPoint y: 151, distance: 220.6
click at [75, 151] on div "You I want to use this code <PropertyColumn Property="@(record => record.Region…" at bounding box center [307, 257] width 482 height 377
copy p "I want to use this code <PropertyColumn Property="@(record => record.RegionName…"
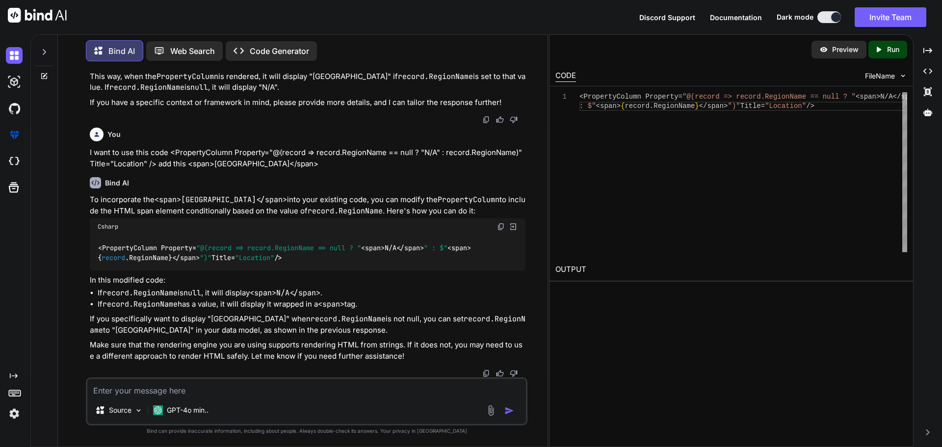
click at [202, 396] on div "Source GPT-4o min.." at bounding box center [307, 401] width 442 height 48
click at [202, 391] on textarea at bounding box center [306, 388] width 439 height 18
paste textarea "I want to use this code <PropertyColumn Property="@(record => record.RegionName…"
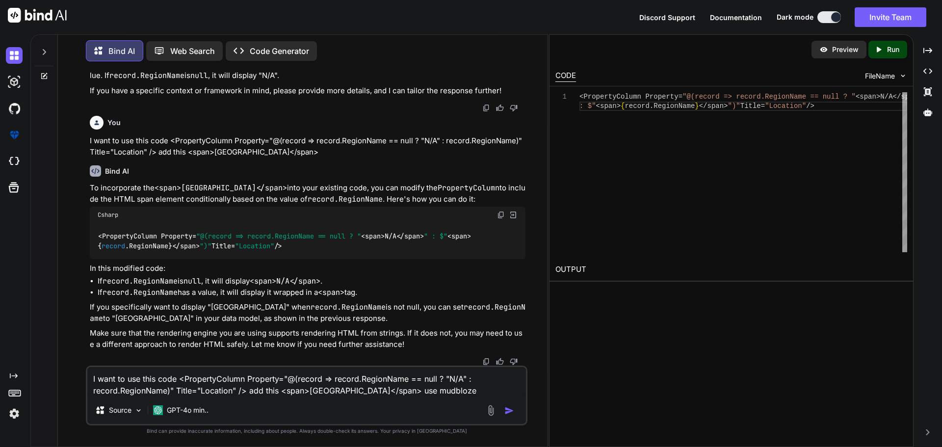
type textarea "I want to use this code <PropertyColumn Property="@(record => record.RegionName…"
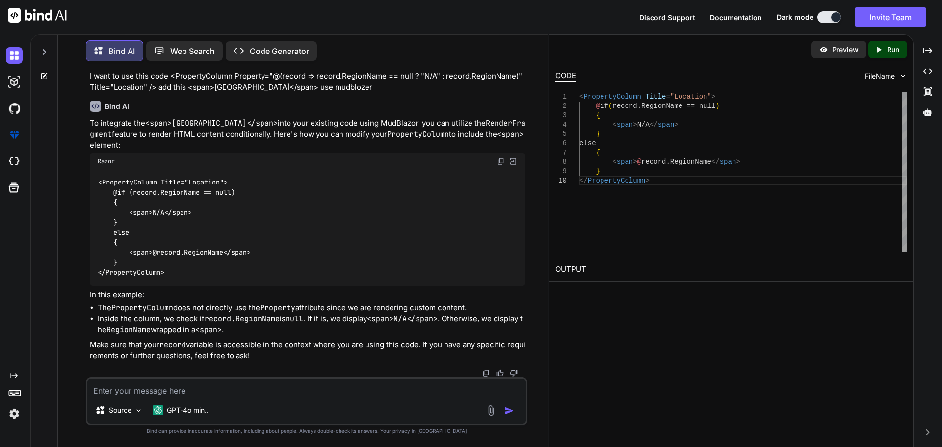
scroll to position [743, 0]
drag, startPoint x: 169, startPoint y: 274, endPoint x: 140, endPoint y: 260, distance: 32.5
click at [140, 260] on div "<PropertyColumn Title="Location"> @if (record.RegionName == null) { <span>N/A</…" at bounding box center [308, 228] width 436 height 116
drag, startPoint x: 131, startPoint y: 254, endPoint x: 258, endPoint y: 252, distance: 127.6
click at [258, 252] on div "<PropertyColumn Title="Location"> @if (record.RegionName == null) { <span>N/A</…" at bounding box center [308, 228] width 436 height 116
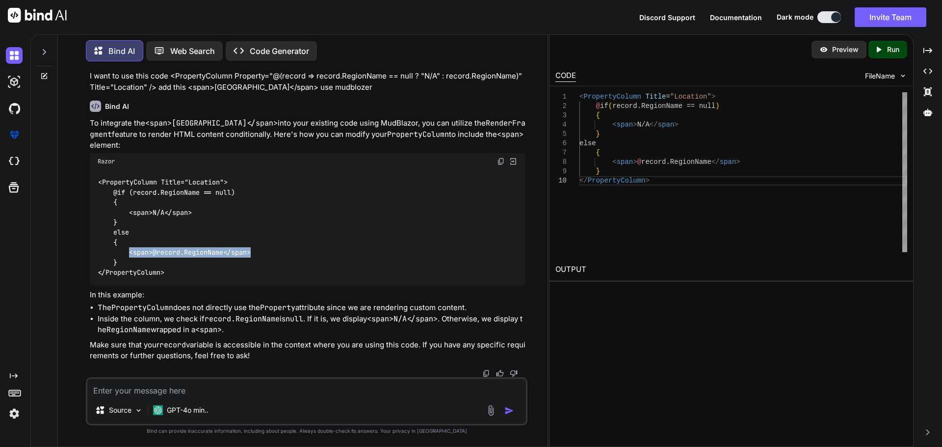
copy code "<span>@record.RegionName</span>"
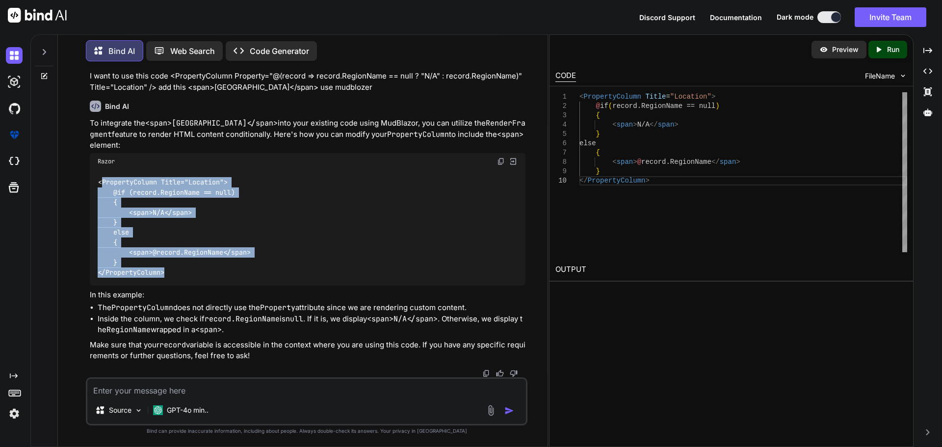
drag, startPoint x: 187, startPoint y: 275, endPoint x: 103, endPoint y: 182, distance: 126.1
click at [103, 182] on div "<PropertyColumn Title="Location"> @if (record.RegionName == null) { <span>N/A</…" at bounding box center [308, 228] width 436 height 116
copy code "PropertyColumn Title="Location"> @if (record.RegionName == null) { <span>N/A</s…"
click at [160, 196] on code "<PropertyColumn Title="Location"> @if (record.RegionName == null) { <span>N/A</…" at bounding box center [174, 227] width 153 height 100
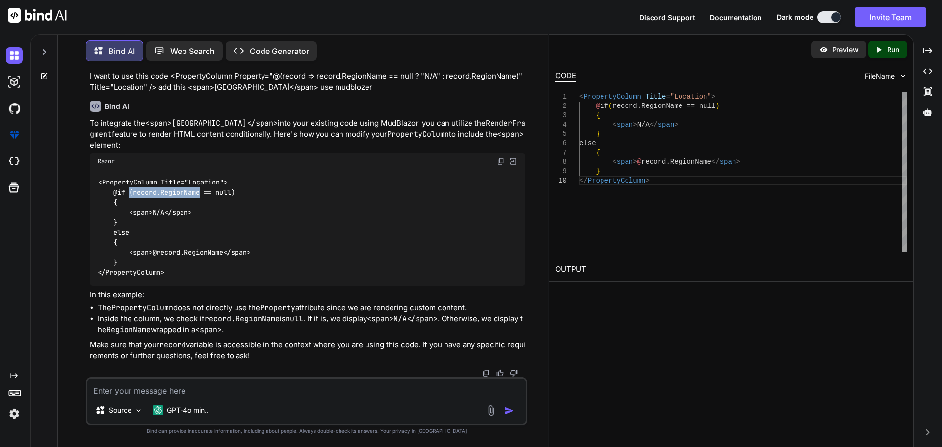
drag, startPoint x: 201, startPoint y: 193, endPoint x: 130, endPoint y: 191, distance: 71.2
click at [130, 191] on code "<PropertyColumn Title="Location"> @if (record.RegionName == null) { <span>N/A</…" at bounding box center [174, 227] width 153 height 100
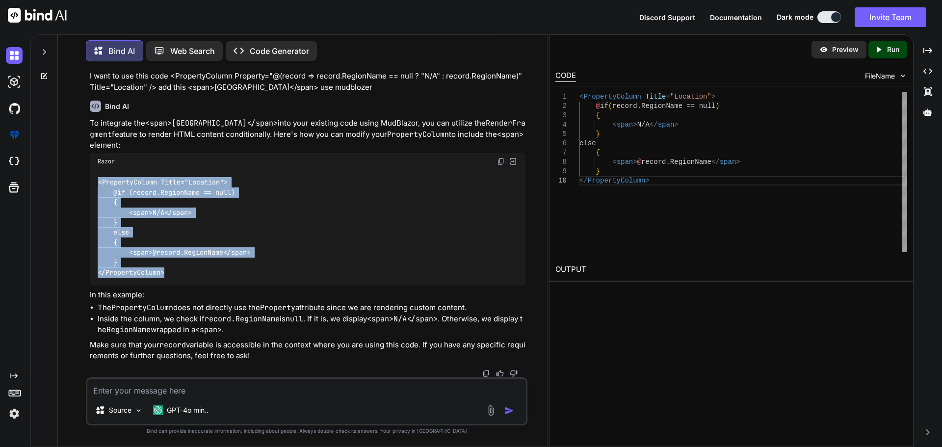
drag, startPoint x: 170, startPoint y: 273, endPoint x: 90, endPoint y: 186, distance: 118.4
click at [90, 186] on div "<PropertyColumn Title="Location"> @if (record.RegionName == null) { <span>N/A</…" at bounding box center [308, 228] width 436 height 116
copy code "<PropertyColumn Title="Location"> @if (record.RegionName == null) { <span>N/A</…"
click at [180, 246] on div "<PropertyColumn Title="Location"> @if (record.RegionName == null) { <span>N/A</…" at bounding box center [308, 228] width 436 height 116
click at [147, 185] on code "<PropertyColumn Title="Location"> @if (record.RegionName == null) { <span>N/A</…" at bounding box center [174, 227] width 153 height 100
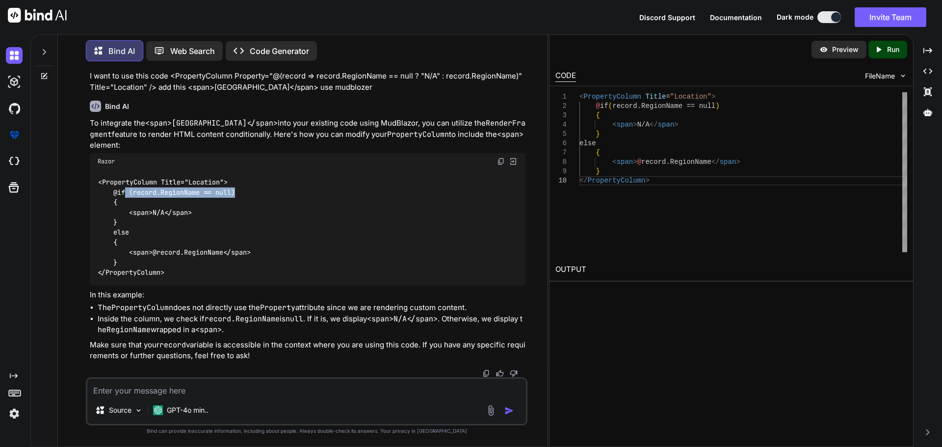
drag, startPoint x: 128, startPoint y: 191, endPoint x: 245, endPoint y: 192, distance: 117.8
click at [245, 192] on div "<PropertyColumn Title="Location"> @if (record.RegionName == null) { <span>N/A</…" at bounding box center [308, 228] width 436 height 116
copy code "(record.RegionName == null)"
click at [164, 393] on textarea at bounding box center [306, 388] width 439 height 18
paste textarea "(record.RegionName == null)"
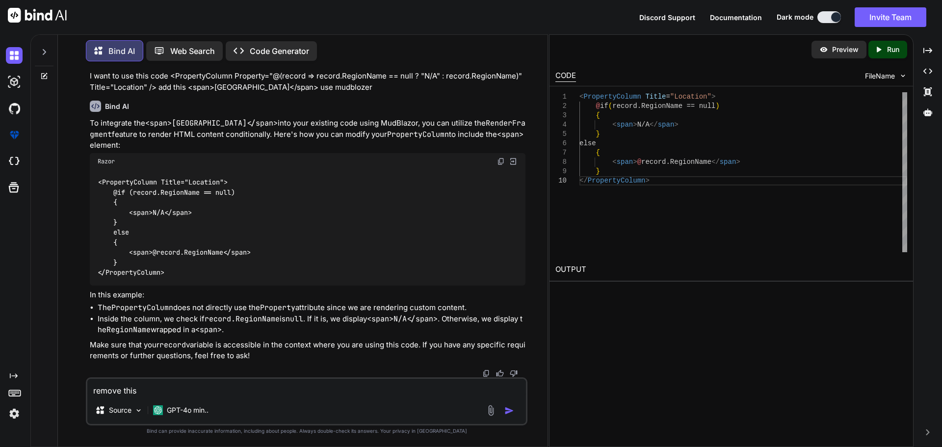
type textarea "remove this (record.RegionName == null)"
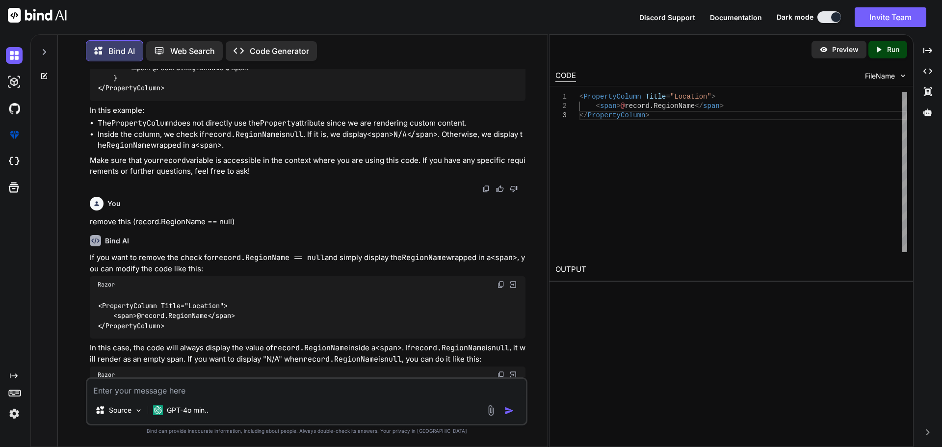
scroll to position [1021, 0]
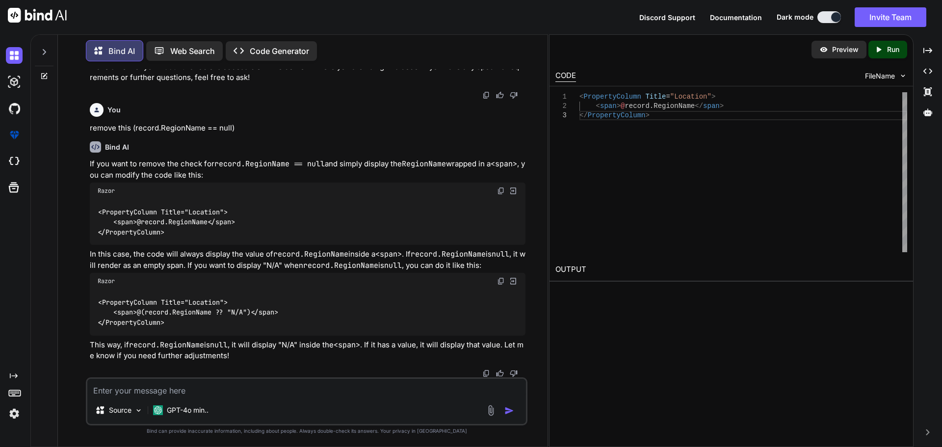
click at [265, 394] on textarea at bounding box center [306, 388] width 439 height 18
paste textarea "<PropertyColumn Property="< span > [GEOGRAPHIC_DATA] </ span >" Title="Location…"
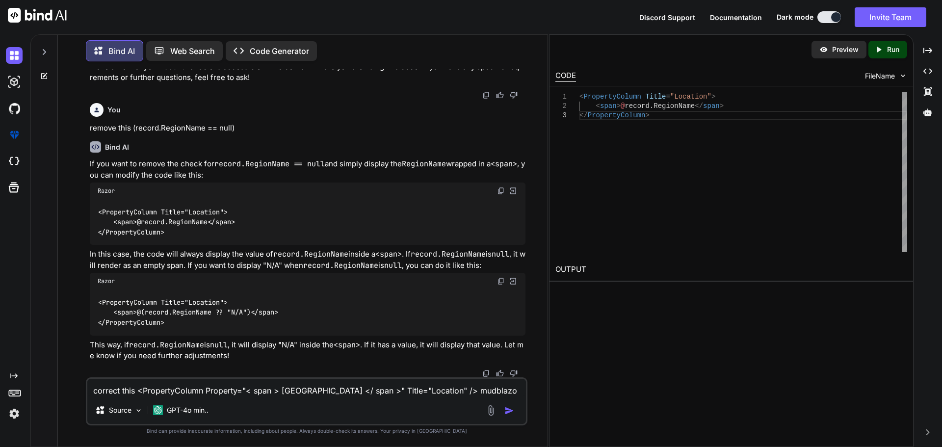
type textarea "correct this <PropertyColumn Property="< span > [GEOGRAPHIC_DATA] </ span >" Ti…"
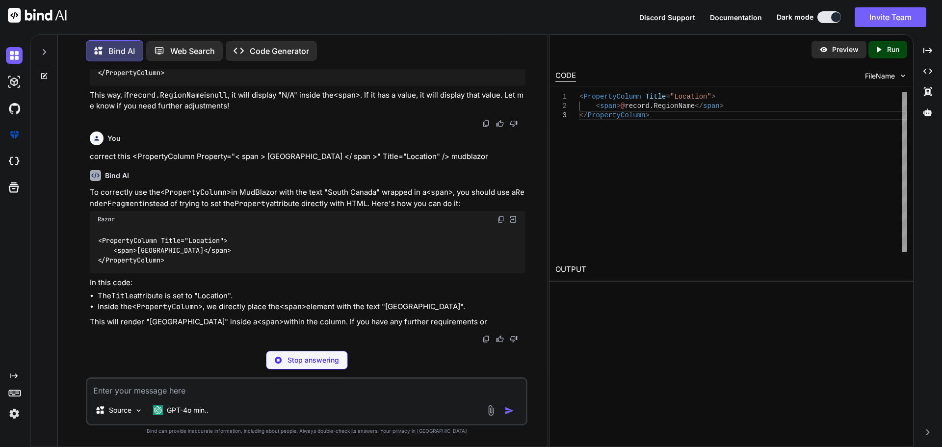
scroll to position [1248, 0]
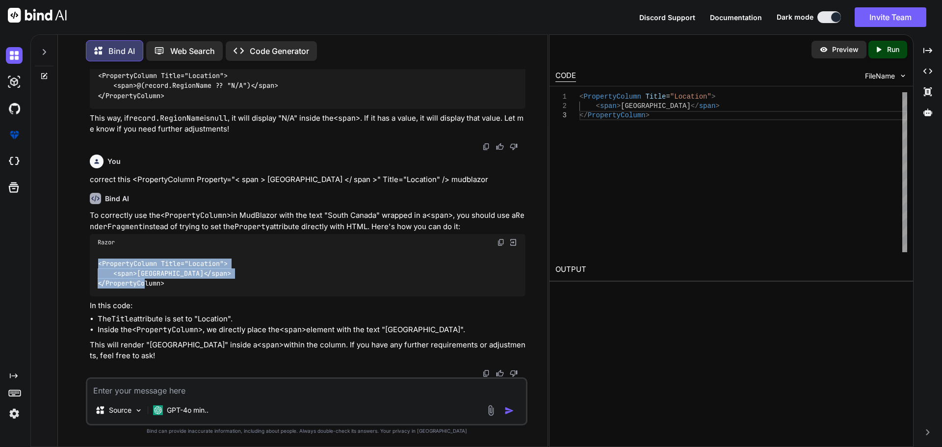
drag, startPoint x: 170, startPoint y: 284, endPoint x: 97, endPoint y: 263, distance: 76.0
click at [97, 263] on div "<PropertyColumn Title="Location"> <span>[GEOGRAPHIC_DATA]</span> </PropertyColu…" at bounding box center [308, 274] width 436 height 46
copy code "<PropertyColumn Title="Location"> <span>[GEOGRAPHIC_DATA]</span> </PropertyColu…"
click at [193, 395] on textarea at bounding box center [306, 388] width 439 height 18
paste textarea "<PropertyColumn Property="@(record => record.RegionName == null ? "N/A" : recor…"
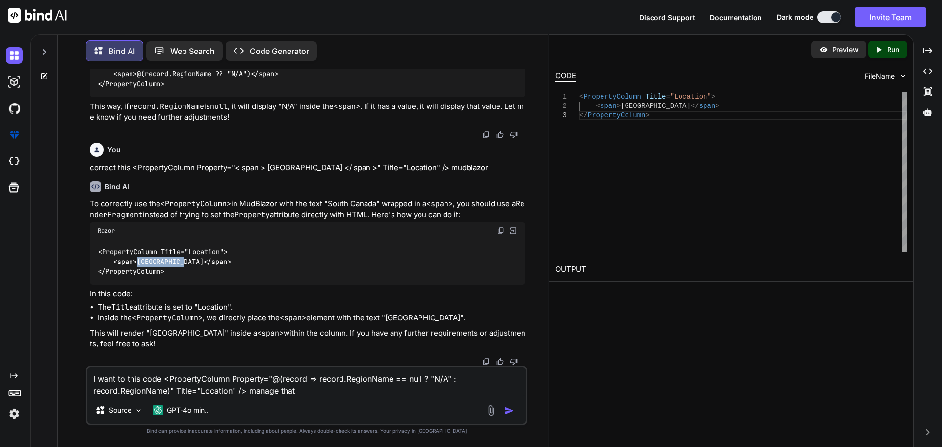
drag, startPoint x: 138, startPoint y: 271, endPoint x: 186, endPoint y: 276, distance: 47.8
click at [186, 276] on code "<PropertyColumn Title="Location"> <span>[GEOGRAPHIC_DATA]</span> </PropertyColu…" at bounding box center [164, 262] width 133 height 30
copy code "[GEOGRAPHIC_DATA]"
click at [308, 389] on textarea "I want to this code <PropertyColumn Property="@(record => record.RegionName == …" at bounding box center [306, 381] width 439 height 29
paste textarea "[GEOGRAPHIC_DATA]"
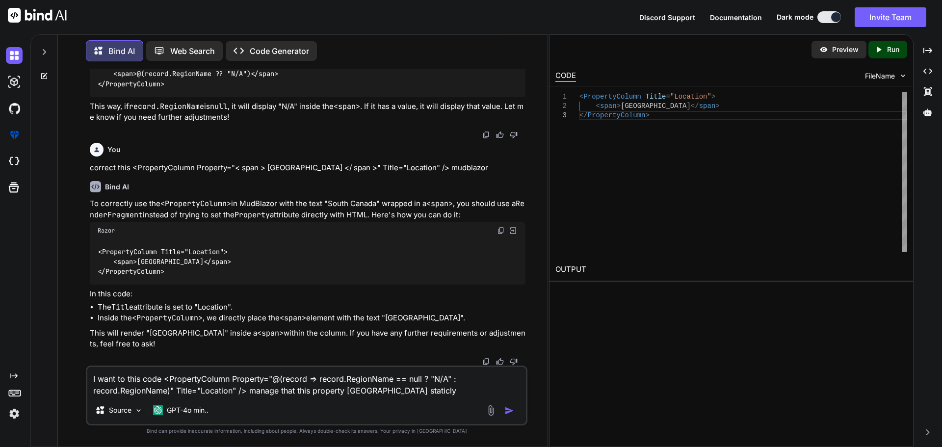
drag, startPoint x: 283, startPoint y: 379, endPoint x: 419, endPoint y: 379, distance: 135.9
click at [419, 379] on textarea "I want to this code <PropertyColumn Property="@(record => record.RegionName == …" at bounding box center [306, 381] width 439 height 29
click at [305, 381] on textarea "I want to this code <PropertyColumn Property="@(record => record.RegionName == …" at bounding box center [306, 381] width 439 height 29
drag, startPoint x: 274, startPoint y: 379, endPoint x: 170, endPoint y: 392, distance: 104.8
click at [170, 392] on textarea "I want to this code <PropertyColumn Property="@(record => record.RegionName == …" at bounding box center [306, 381] width 439 height 29
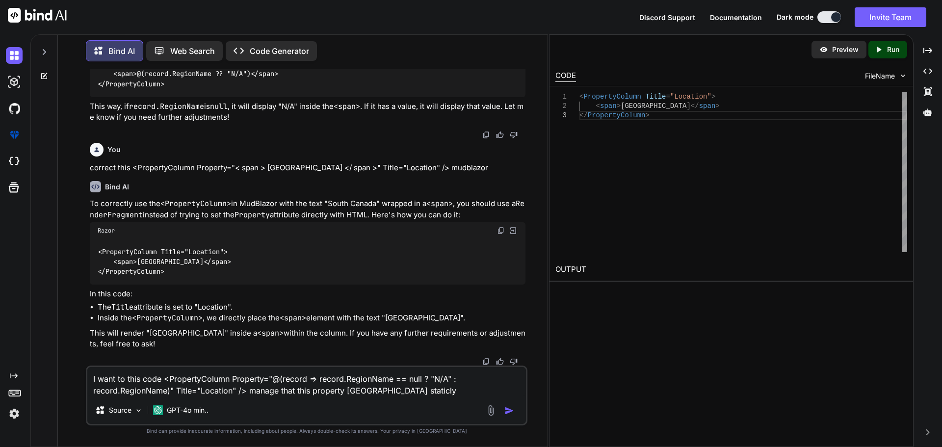
click at [444, 390] on textarea "I want to this code <PropertyColumn Property="@(record => record.RegionName == …" at bounding box center [306, 381] width 439 height 29
paste textarea "@(record => record.RegionName == null ? "N/A" : record.RegionName)"
type textarea "I want to this code <PropertyColumn Property="@(record => record.RegionName == …"
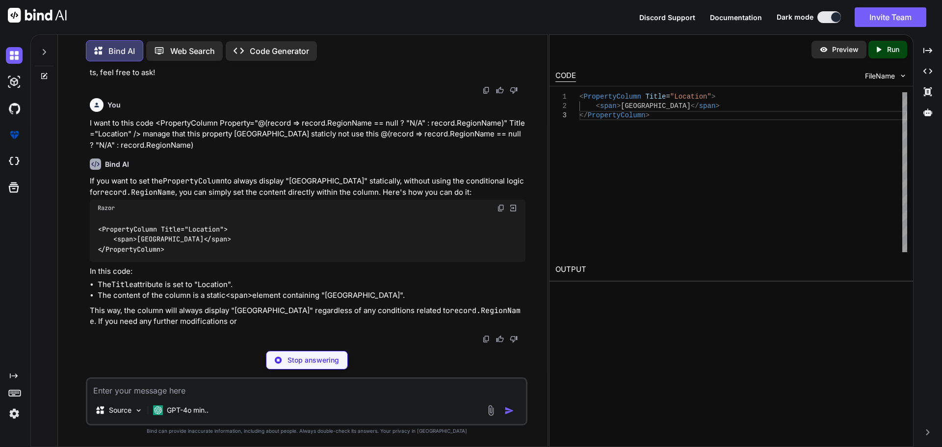
scroll to position [1497, 0]
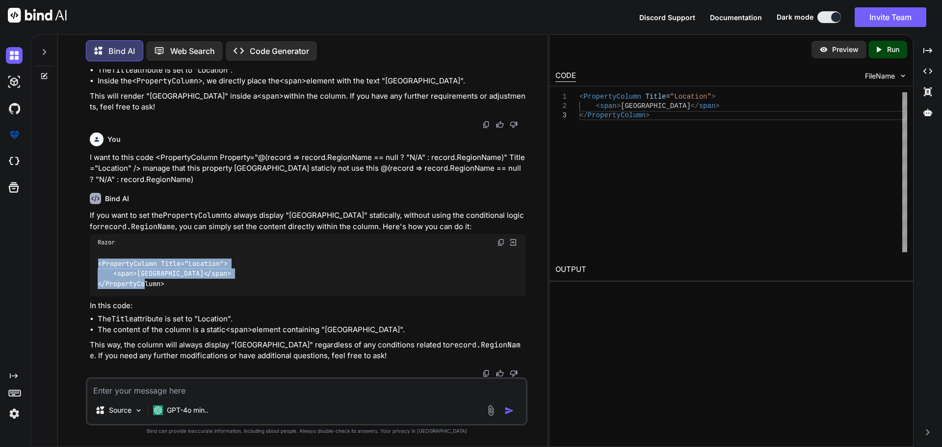
drag, startPoint x: 169, startPoint y: 283, endPoint x: 93, endPoint y: 267, distance: 78.1
click at [93, 267] on div "<PropertyColumn Title="Location"> <span>[GEOGRAPHIC_DATA]</span> </PropertyColu…" at bounding box center [308, 274] width 436 height 46
copy code "<PropertyColumn Title="Location"> <span>[GEOGRAPHIC_DATA]</span> </PropertyColu…"
drag, startPoint x: 194, startPoint y: 391, endPoint x: 263, endPoint y: 388, distance: 68.3
click at [195, 391] on textarea at bounding box center [306, 388] width 439 height 18
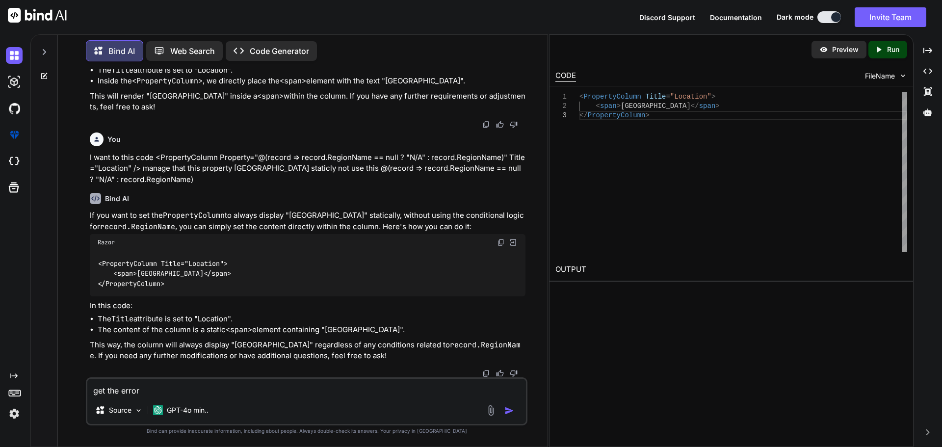
paste textarea "Property"
type textarea "get the error Property can not use"
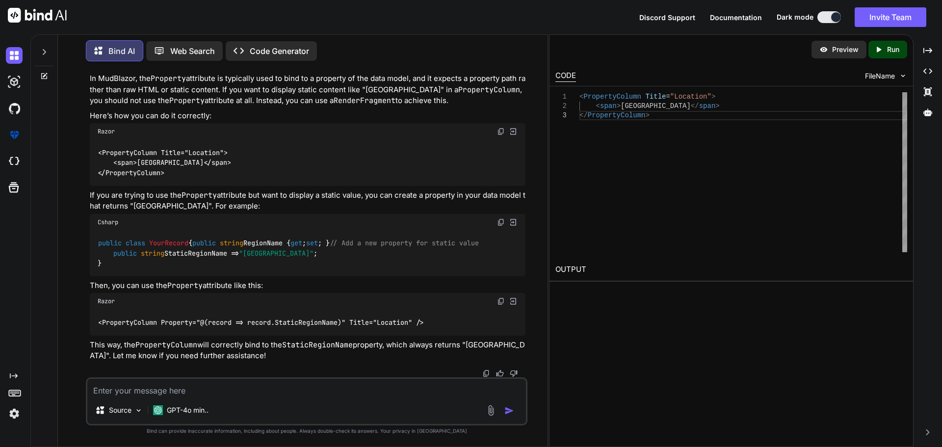
scroll to position [1900, 0]
drag, startPoint x: 329, startPoint y: 254, endPoint x: 105, endPoint y: 242, distance: 225.0
click at [105, 242] on div "public class YourRecord { public string RegionName { get ; set ; } // Add a new…" at bounding box center [308, 254] width 436 height 46
copy code "// Add a new property for static value public string StaticRegionName => "[GEOG…"
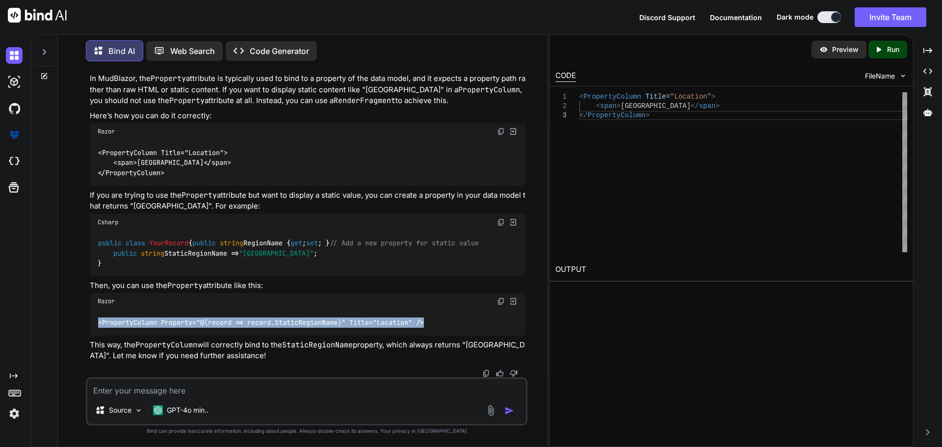
drag, startPoint x: 440, startPoint y: 324, endPoint x: 92, endPoint y: 318, distance: 347.9
click at [100, 321] on div "<PropertyColumn Property="@(record => record.StaticRegionName)" Title="Location…" at bounding box center [308, 323] width 436 height 26
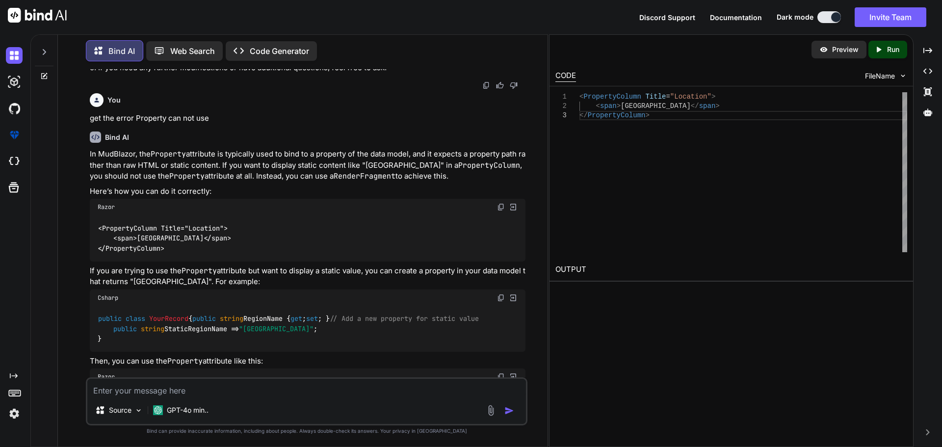
scroll to position [1851, 0]
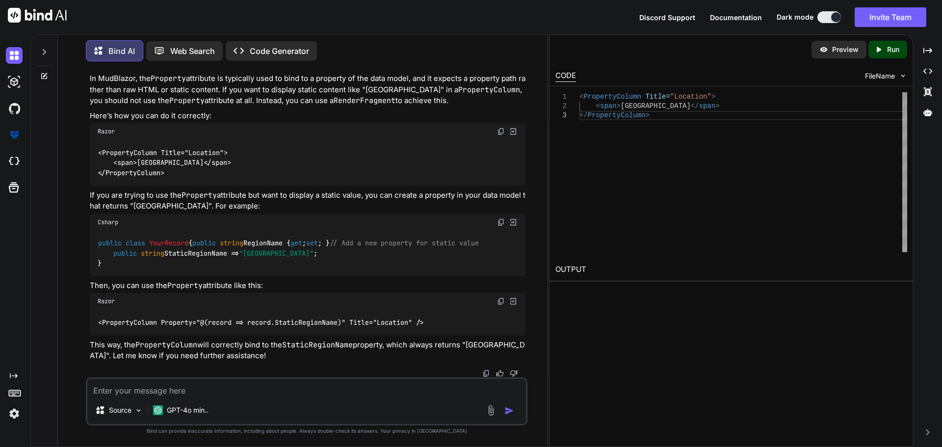
click at [298, 398] on div "Source GPT-4o min.." at bounding box center [307, 401] width 442 height 48
click at [298, 389] on textarea at bounding box center [306, 388] width 439 height 18
paste textarea "Compiler Error CS1061"
type textarea "get this error Compiler Error CS1061 above code"
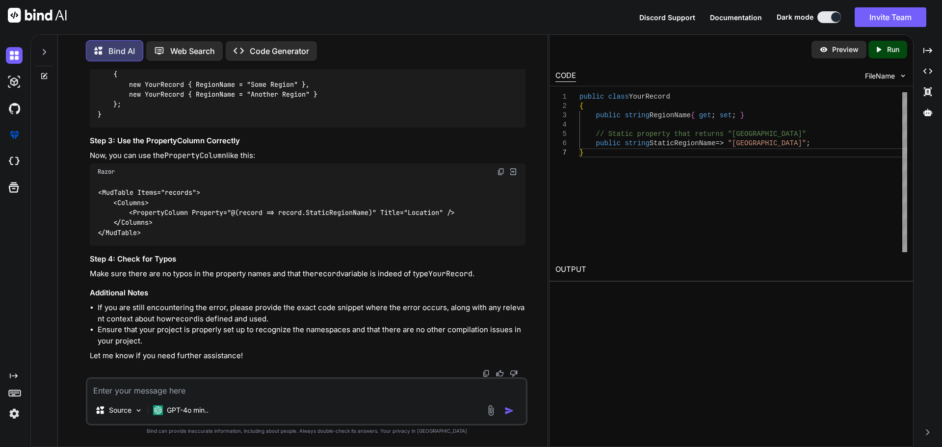
scroll to position [2606, 0]
click at [261, 390] on textarea at bounding box center [306, 388] width 439 height 18
paste textarea "<PropertyColumn Property="@<StaticRegionName />" Title="Location" />"
paste textarea "// Add a new property for static value public string StaticRegionName => "[GEOG…"
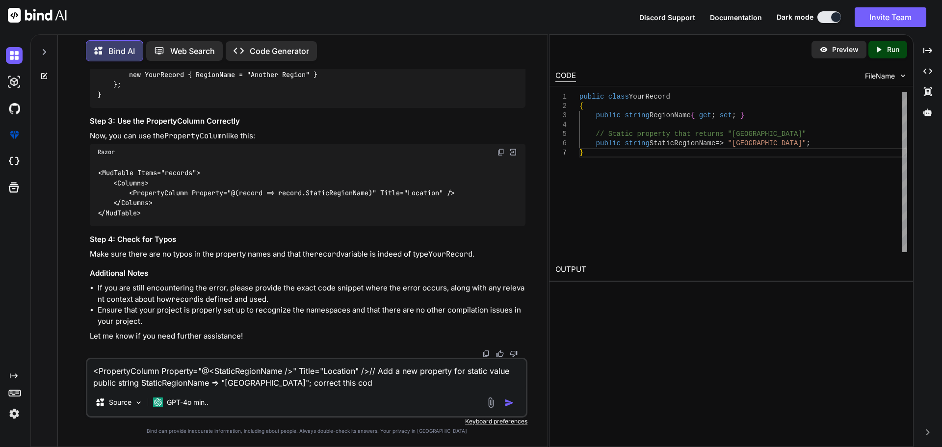
type textarea "<PropertyColumn Property="@<StaticRegionName />" Title="Location" />// Add a ne…"
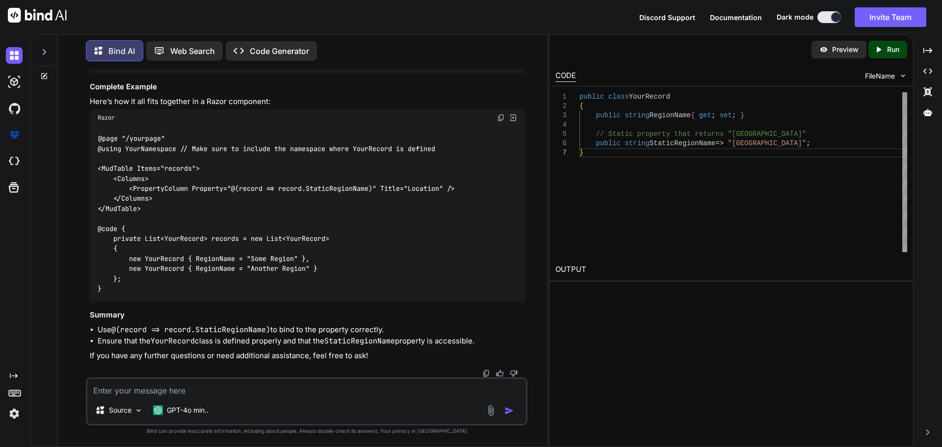
scroll to position [3274, 0]
drag, startPoint x: 277, startPoint y: 190, endPoint x: 242, endPoint y: 187, distance: 34.5
click at [242, 187] on code "@page "/yourpage" @using YourNamespace // Make sure to include the namespace wh…" at bounding box center [276, 213] width 357 height 160
drag, startPoint x: 237, startPoint y: 390, endPoint x: 388, endPoint y: 378, distance: 151.6
click at [237, 390] on textarea at bounding box center [306, 388] width 439 height 18
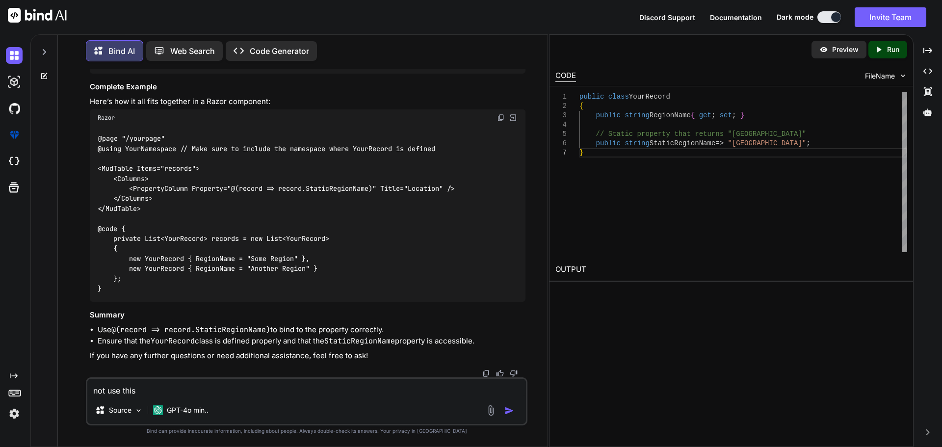
paste textarea "record =>"
type textarea "not use this record =>"
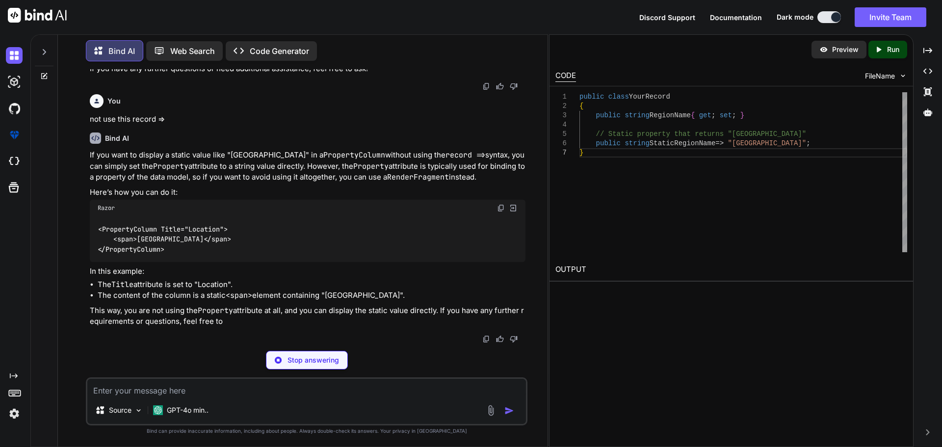
scroll to position [3527, 0]
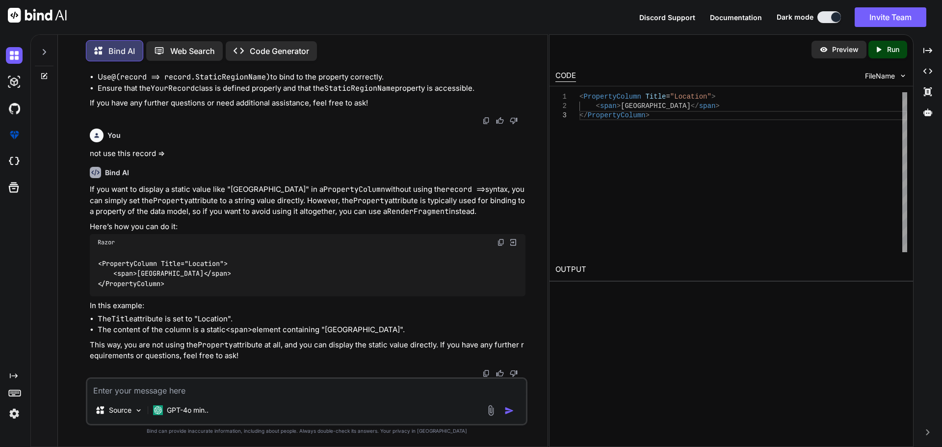
click at [264, 397] on div "Source GPT-4o min.." at bounding box center [307, 401] width 442 height 48
click at [262, 385] on textarea at bounding box center [306, 388] width 439 height 18
paste textarea "Worked on the core functionality for dynamically retrieving filters has been co…"
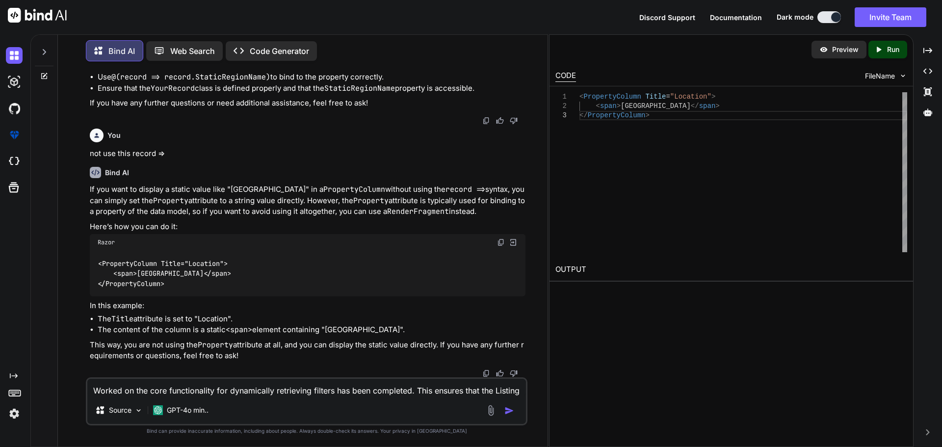
scroll to position [3535, 0]
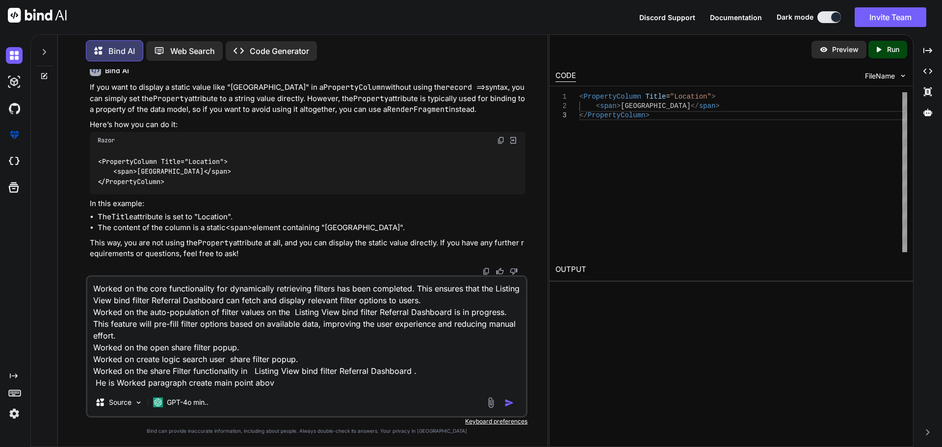
type textarea "Worked on the core functionality for dynamically retrieving filters has been co…"
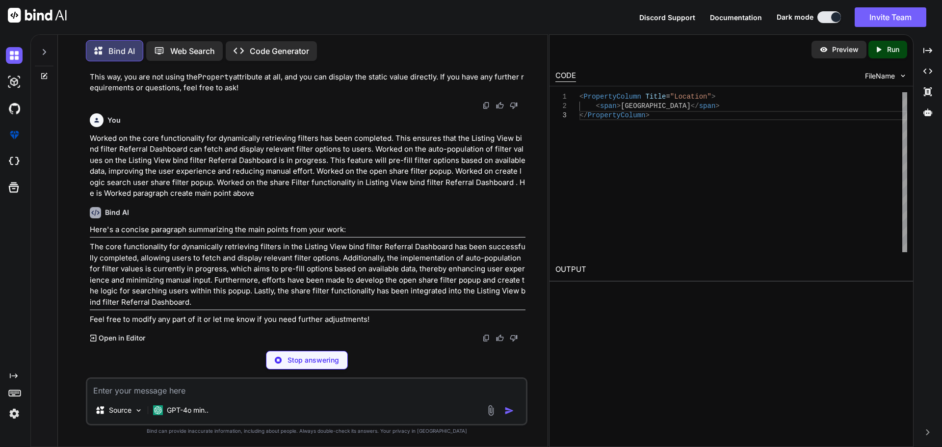
scroll to position [3761, 0]
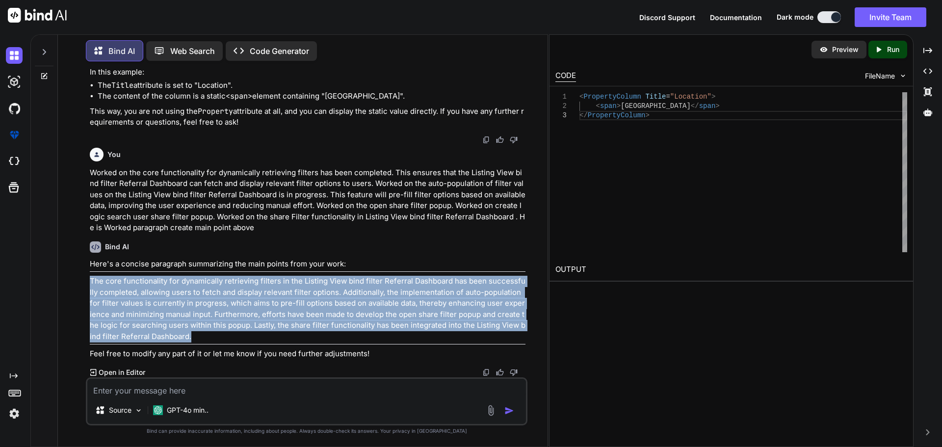
drag, startPoint x: 180, startPoint y: 335, endPoint x: 60, endPoint y: 280, distance: 131.7
click at [60, 280] on div "Bind AI Web Search Created with Pixso. Code Generator You I want to use this co…" at bounding box center [303, 241] width 490 height 410
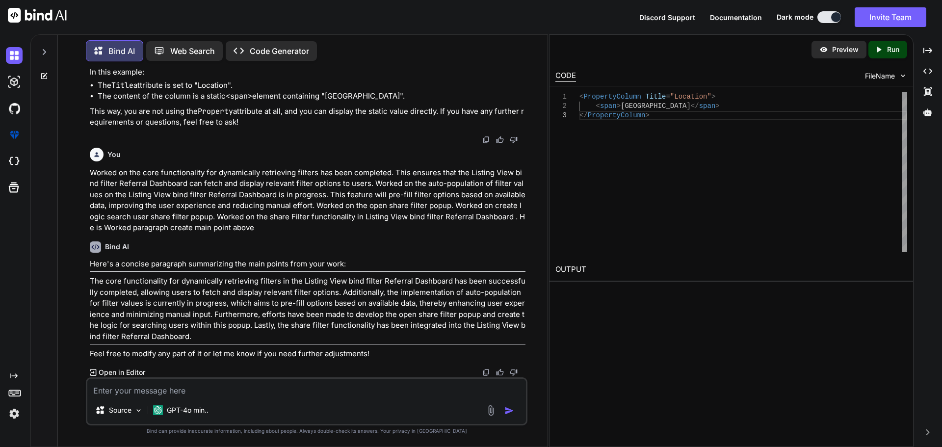
click at [172, 391] on textarea at bounding box center [306, 388] width 439 height 18
type textarea "short pragraph"
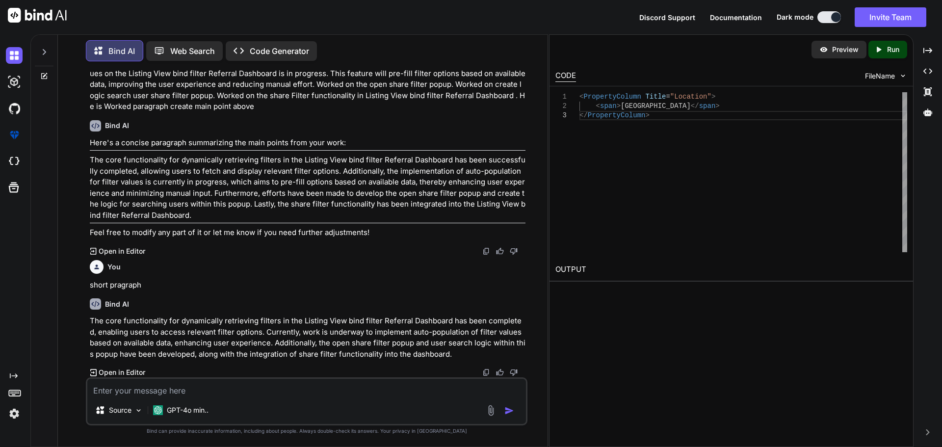
scroll to position [3882, 0]
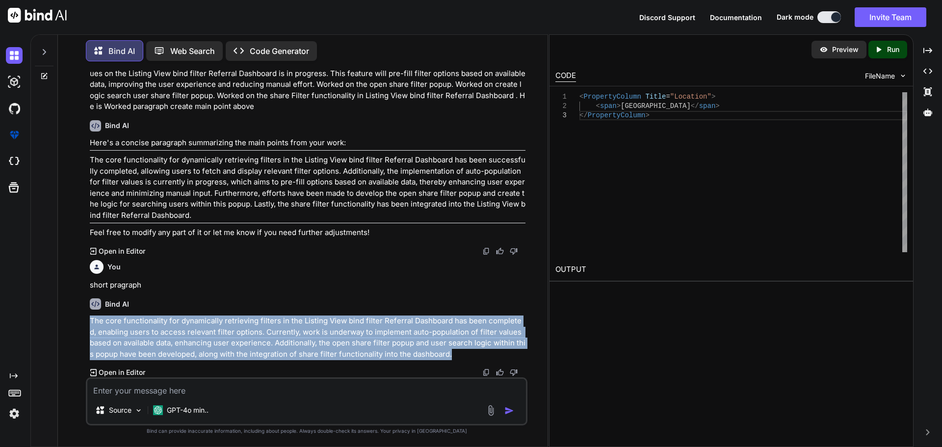
drag, startPoint x: 442, startPoint y: 355, endPoint x: 86, endPoint y: 321, distance: 357.3
click at [86, 321] on div "You I want to use this code <PropertyColumn Property="@(record => record.Region…" at bounding box center [307, 257] width 442 height 377
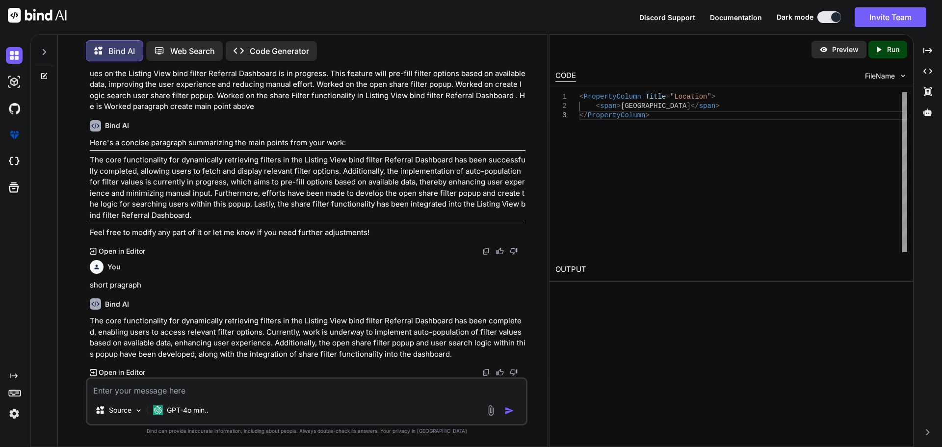
click at [304, 395] on textarea at bounding box center [306, 388] width 439 height 18
paste textarea "He is core functionality for dynamically retrieving filters in the Listing View…"
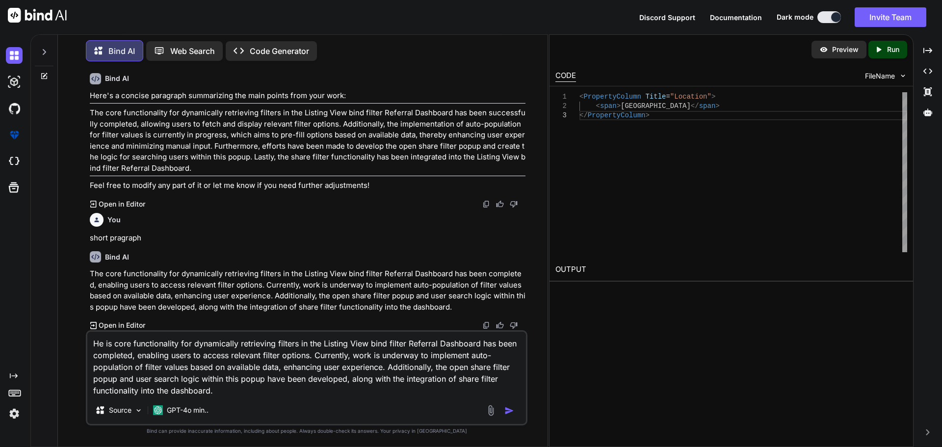
scroll to position [3905, 0]
type textarea "He is core functionality for dynamically retrieving filters in the Listing View…"
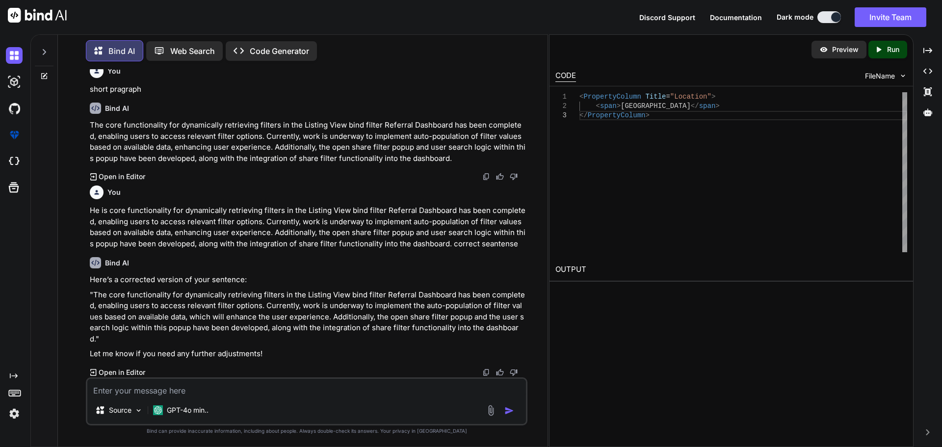
scroll to position [4067, 0]
click at [208, 389] on textarea at bounding box center [306, 388] width 439 height 18
paste textarea "USE [MasterCare-HLTR-Dev] GO /****** Object: StoredProcedure [dbo].[spCareNavig…"
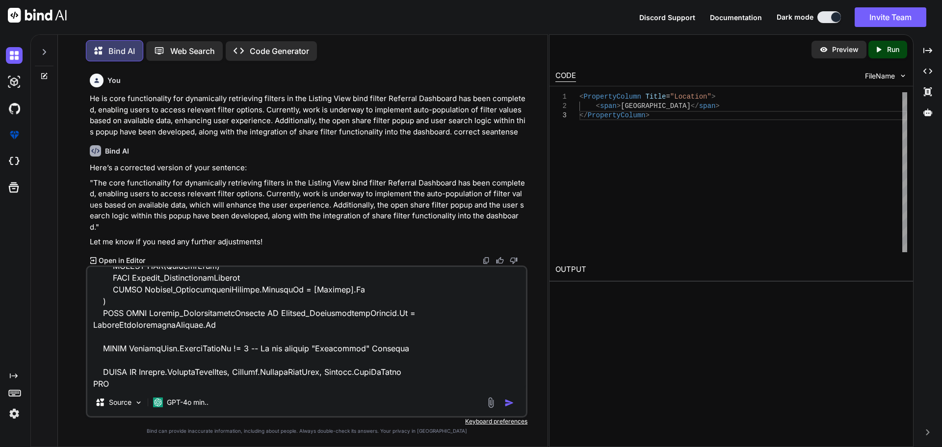
paste textarea "Location"
type textarea "I want to this procedure USE [MasterCare-HLTR-Dev] GO /****** Object: StoredPro…"
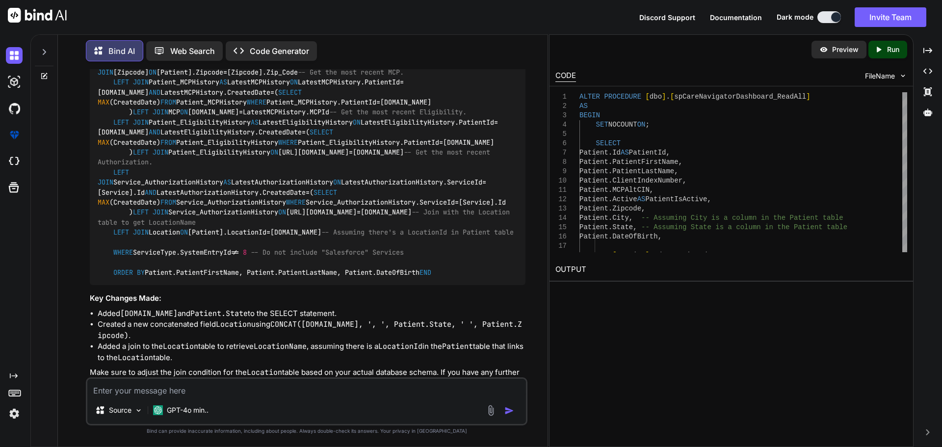
scroll to position [5075, 0]
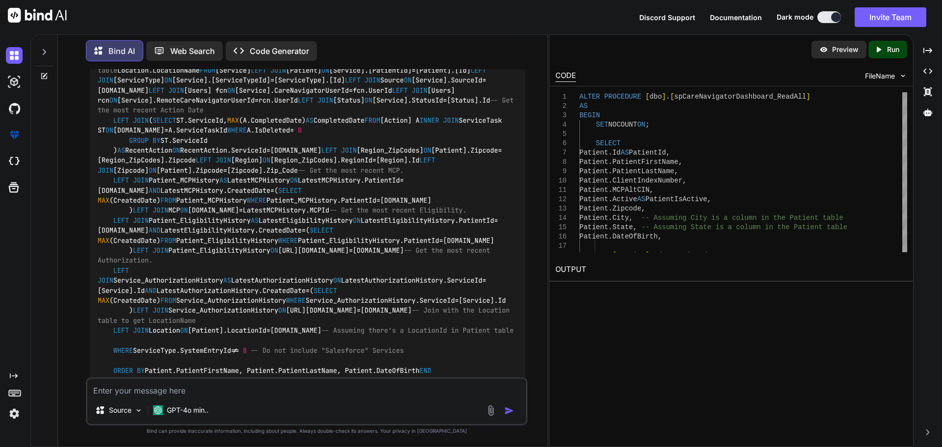
drag, startPoint x: 227, startPoint y: 315, endPoint x: 128, endPoint y: 270, distance: 108.5
click at [128, 270] on div "ALTER PROCEDURE [dbo].[spCareNavigatorDashboard_ReadAll] AS BEGIN SET NOCOUNT O…" at bounding box center [308, 30] width 436 height 706
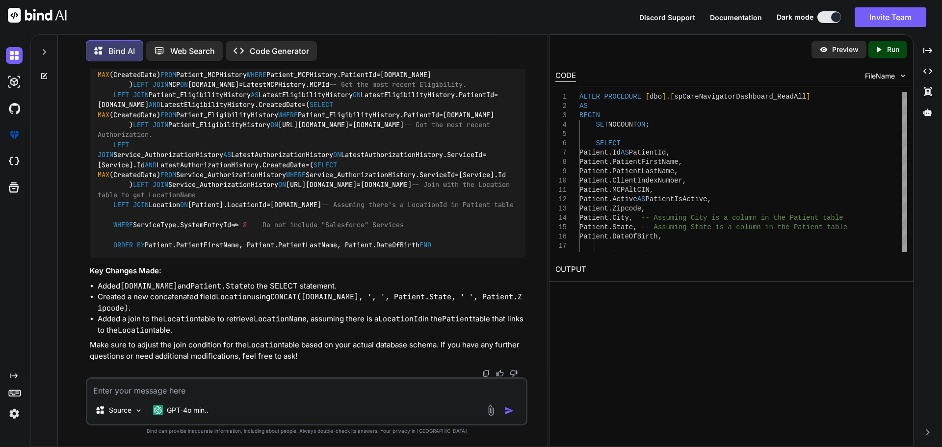
scroll to position [5750, 0]
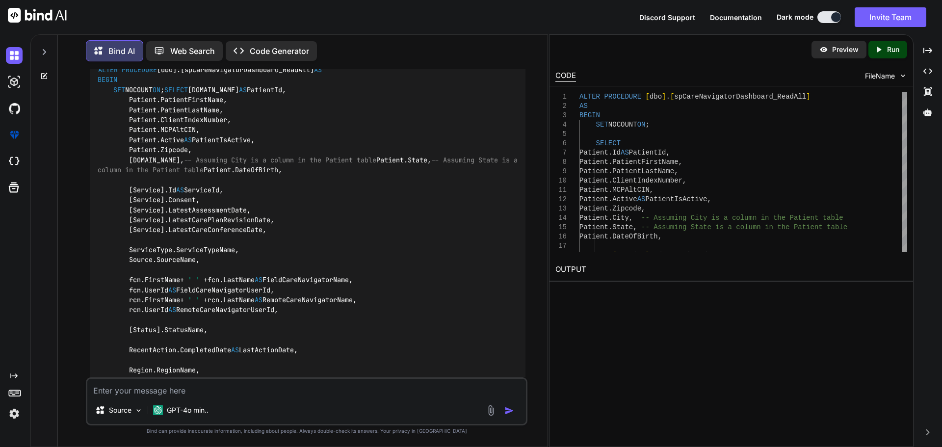
scroll to position [4622, 0]
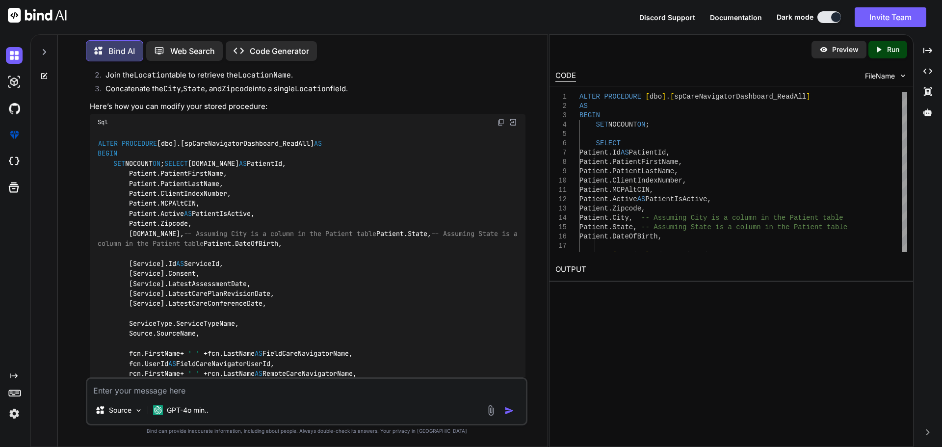
click at [498, 126] on img at bounding box center [501, 122] width 8 height 8
click at [221, 389] on textarea at bounding box center [306, 388] width 439 height 18
paste textarea "ALTER PROCEDURE [dbo].[spCareNavigatorDashboard_ReadAll] --Exec [dbo].[spCareNa…"
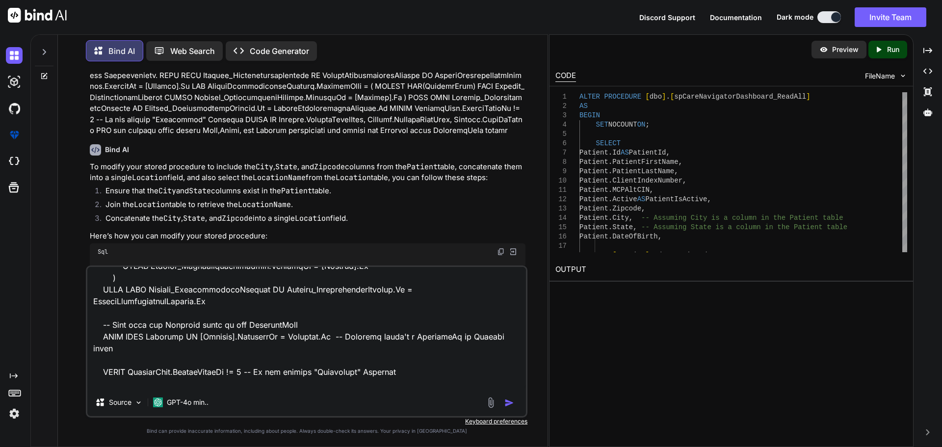
scroll to position [4425, 0]
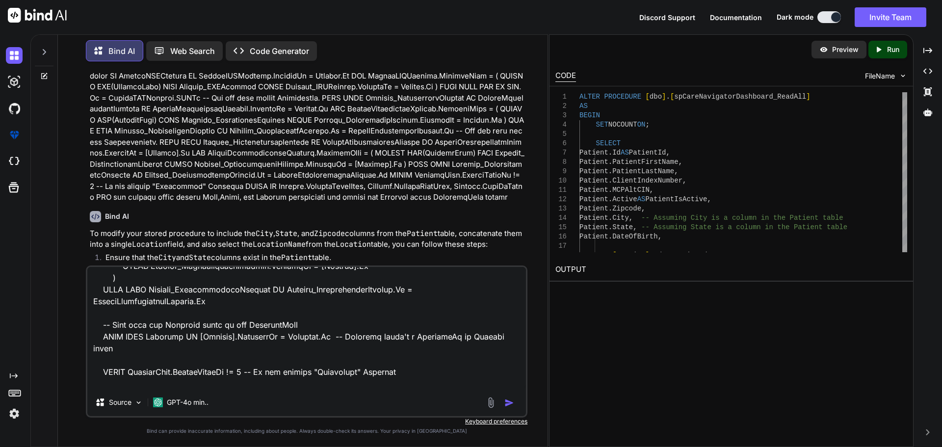
paste textarea "-- [GEOGRAPHIC_DATA], State, and Zipcode into a single Location field CONCAT([D…"
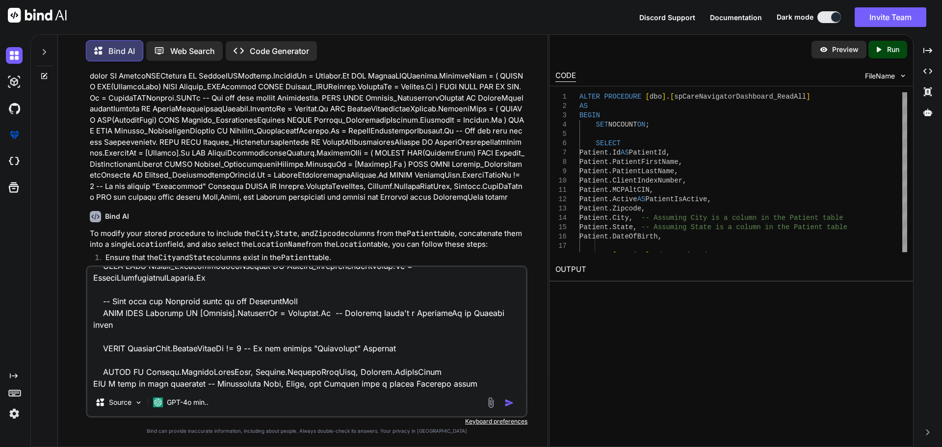
scroll to position [1179, 0]
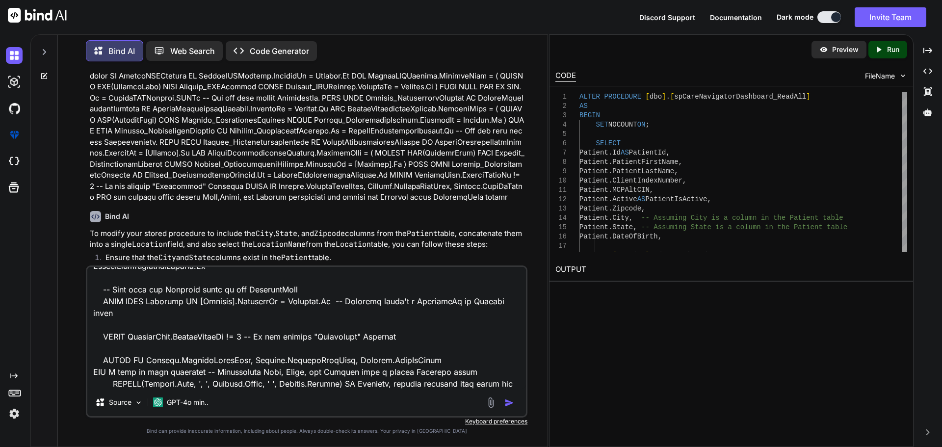
type textarea "ALTER PROCEDURE [dbo].[spCareNavigatorDashboard_ReadAll] --Exec [dbo].[spCareNa…"
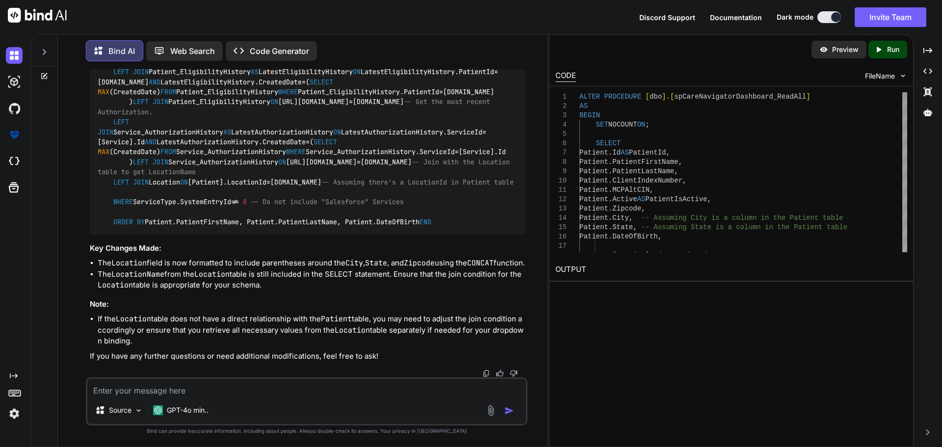
scroll to position [6867, 0]
drag, startPoint x: 149, startPoint y: 243, endPoint x: 131, endPoint y: 224, distance: 26.4
click at [222, 395] on textarea at bounding box center [306, 388] width 439 height 18
type textarea "n"
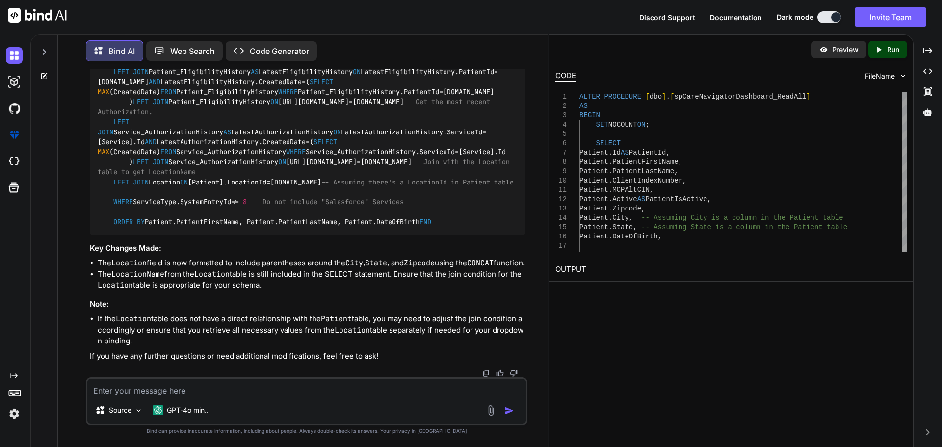
drag, startPoint x: 146, startPoint y: 245, endPoint x: 126, endPoint y: 230, distance: 25.6
click at [142, 392] on textarea at bounding box center [306, 388] width 439 height 18
paste textarea "CONCAT('(', [DOMAIN_NAME], ') ', '(', Patient.State, ') ', '(', Patient.Zipcode…"
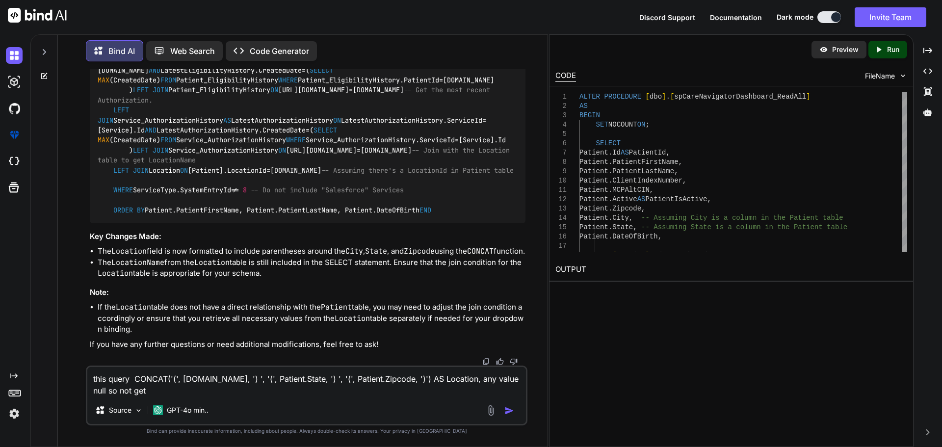
paste textarea "CONCAT('(', [DOMAIN_NAME], ') ', '(', Patient.State, ') ', '(', Patient.Zipcode…"
type textarea "this query CONCAT('(', [DOMAIN_NAME], ') ', '(', Patient.State, ') ', '(', Pati…"
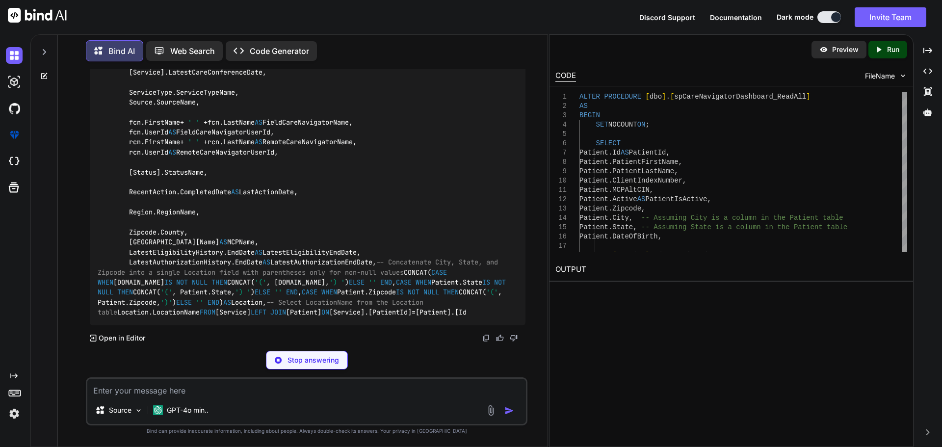
scroll to position [8284, 0]
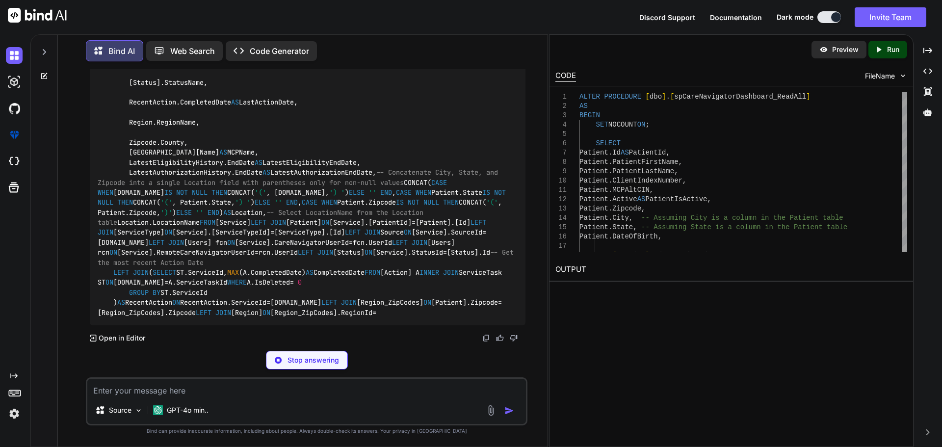
drag, startPoint x: 187, startPoint y: 263, endPoint x: 126, endPoint y: 200, distance: 87.4
click at [126, 200] on div "ALTER PROCEDURE [dbo].[spCareNavigatorDashboard_ReadAll] AS BEGIN SET NOCOUNT O…" at bounding box center [308, 68] width 436 height 516
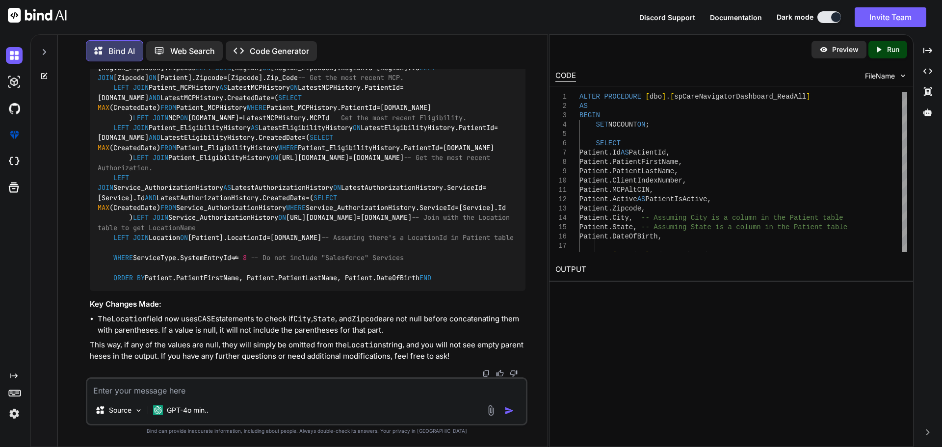
click at [216, 388] on textarea at bounding box center [306, 388] width 439 height 18
paste textarea "() () (90007)"
drag, startPoint x: 207, startPoint y: 392, endPoint x: 177, endPoint y: 392, distance: 29.9
click at [177, 392] on textarea "get this type data () () (90007) so i need only this" at bounding box center [306, 388] width 439 height 18
click at [286, 390] on textarea "get this type data () () (90007) so i need only this" at bounding box center [306, 388] width 439 height 18
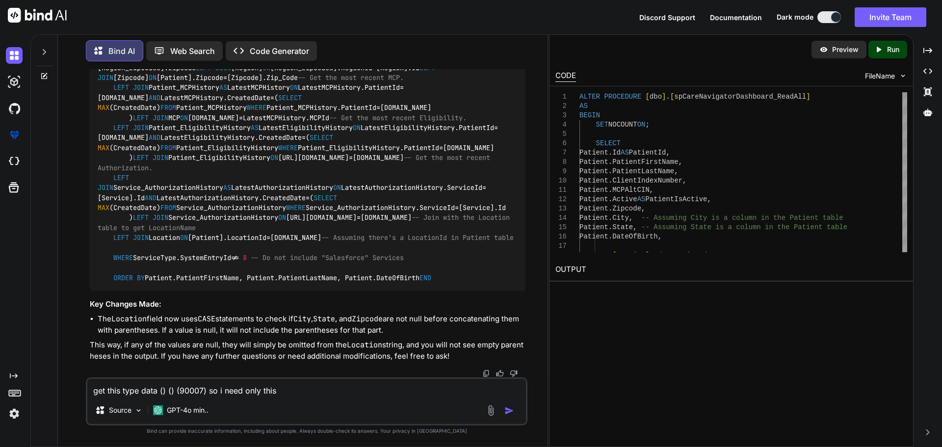
paste textarea "(90007)"
paste textarea "() () ()"
drag, startPoint x: 192, startPoint y: 263, endPoint x: 130, endPoint y: 226, distance: 72.4
click at [486, 393] on textarea "get this type data () () (90007) so i need only this (90007) and and not get th…" at bounding box center [306, 388] width 439 height 18
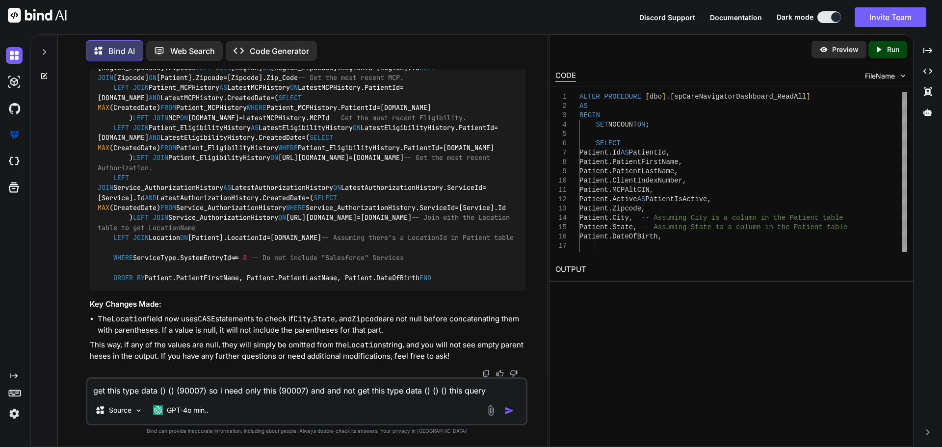
paste textarea "CONCAT( CASE WHEN [DOMAIN_NAME] IS NOT NULL THEN CONCAT('(', [DOMAIN_NAME], ') …"
type textarea "get this type data () () (90007) so i need only this (90007) and and not get th…"
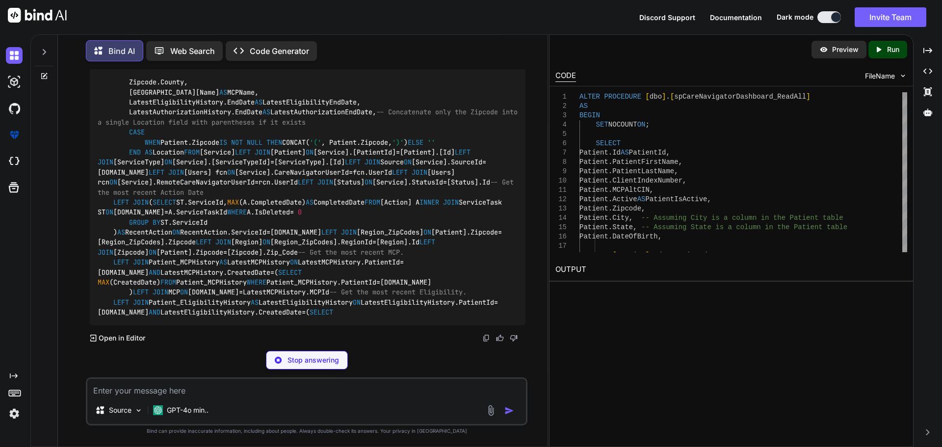
scroll to position [9715, 0]
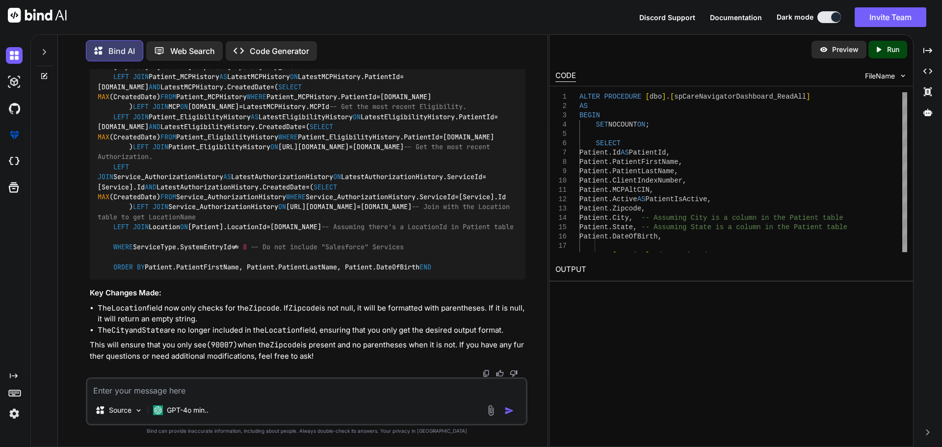
drag, startPoint x: 175, startPoint y: 190, endPoint x: 143, endPoint y: 191, distance: 31.9
click at [251, 394] on textarea at bounding box center [306, 388] width 439 height 18
paste textarea "-- Concatenate City, State, and Zipcode into a single Location field with paren…"
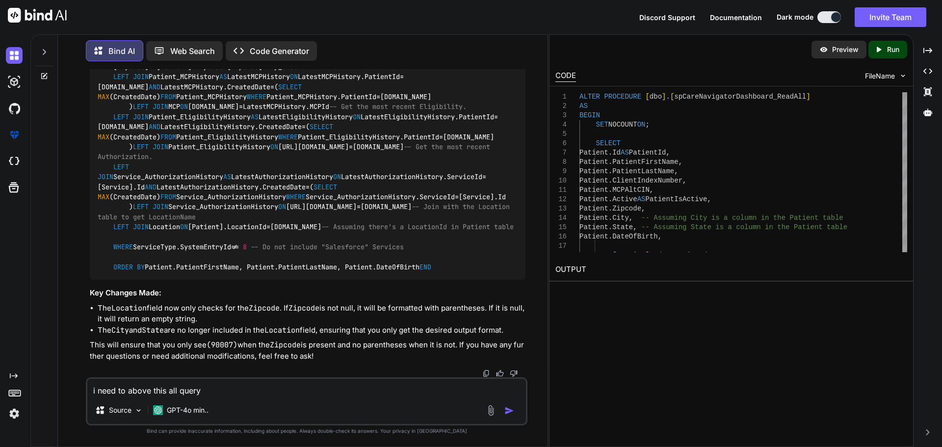
type textarea "i need to above this all query -- Concatenate City, State, and Zipcode into a s…"
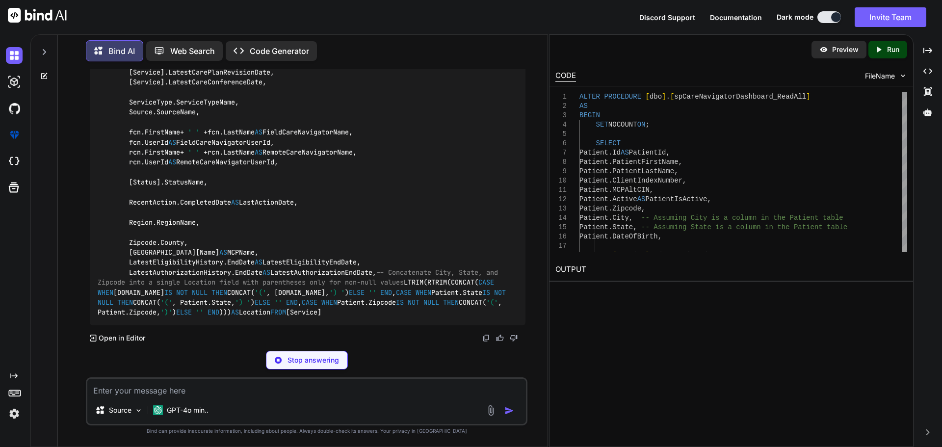
scroll to position [11052, 0]
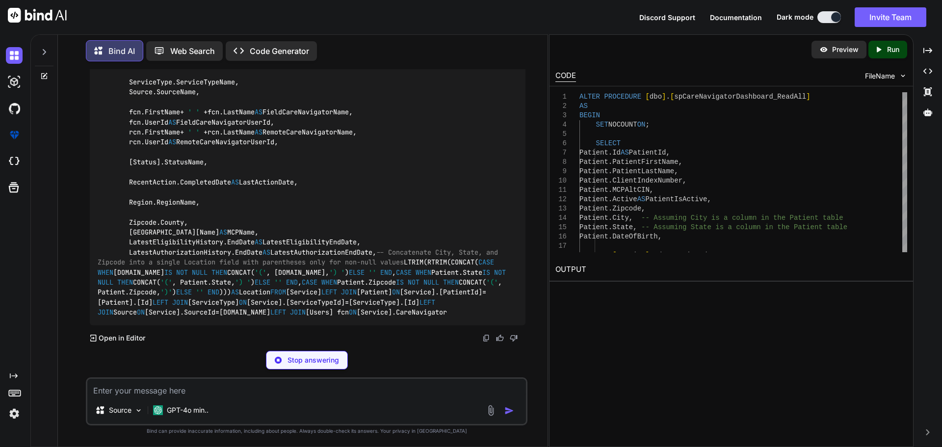
drag, startPoint x: 189, startPoint y: 284, endPoint x: 127, endPoint y: 245, distance: 72.7
click at [127, 245] on code "ALTER PROCEDURE [dbo].[spCareNavigatorDashboard_ReadAll] AS BEGIN SET NOCOUNT O…" at bounding box center [310, 107] width 424 height 421
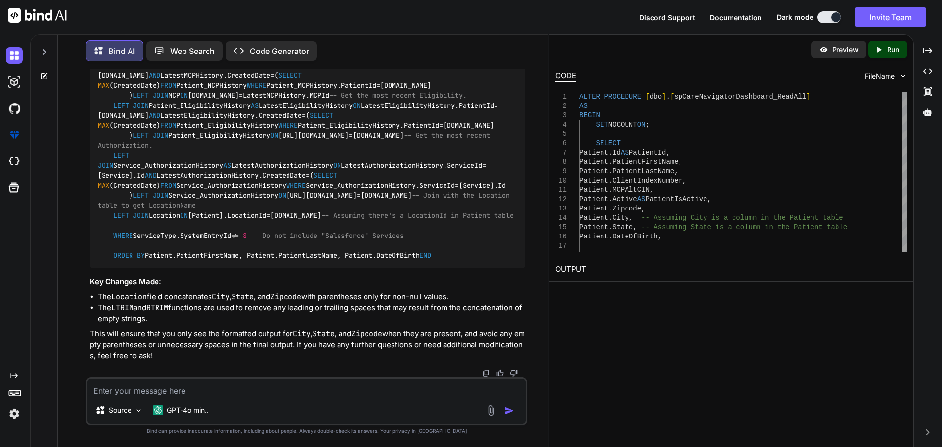
click at [228, 384] on textarea at bounding box center [306, 388] width 439 height 18
paste textarea "Location"
paste textarea "Id LocationName ReportingCode Active 1 Patient's Home - In-Person 12 1 2 Homele…"
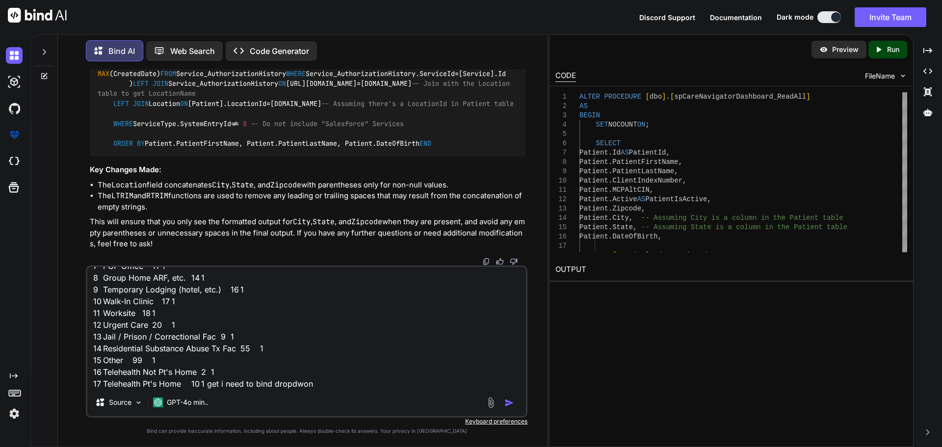
type textarea "above procedure this table Location this all data Id LocationName ReportingCode…"
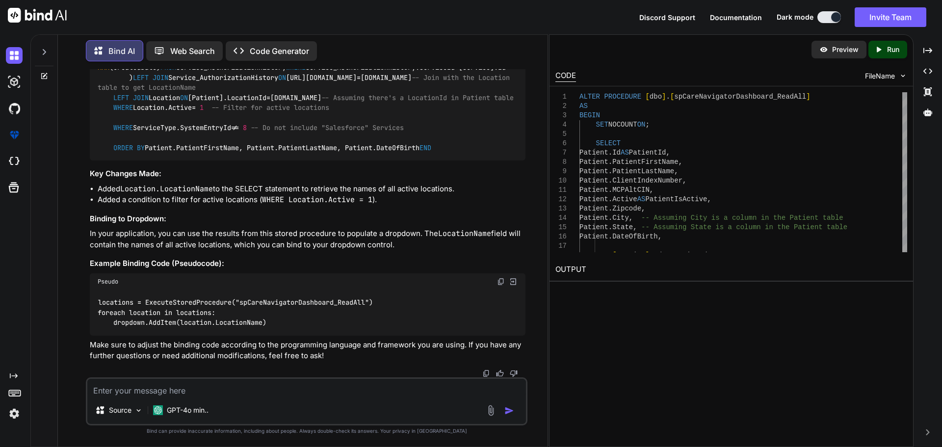
scroll to position [13170, 0]
